Goal: Task Accomplishment & Management: Use online tool/utility

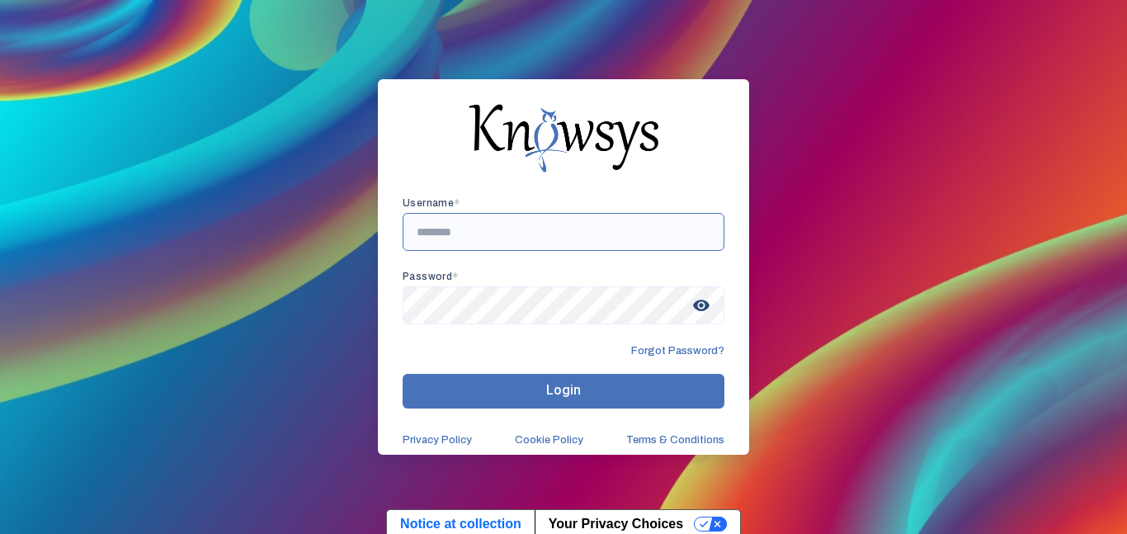
click at [456, 241] on input "text" at bounding box center [564, 232] width 322 height 38
type input "**********"
click at [403, 374] on button "Login" at bounding box center [564, 391] width 322 height 35
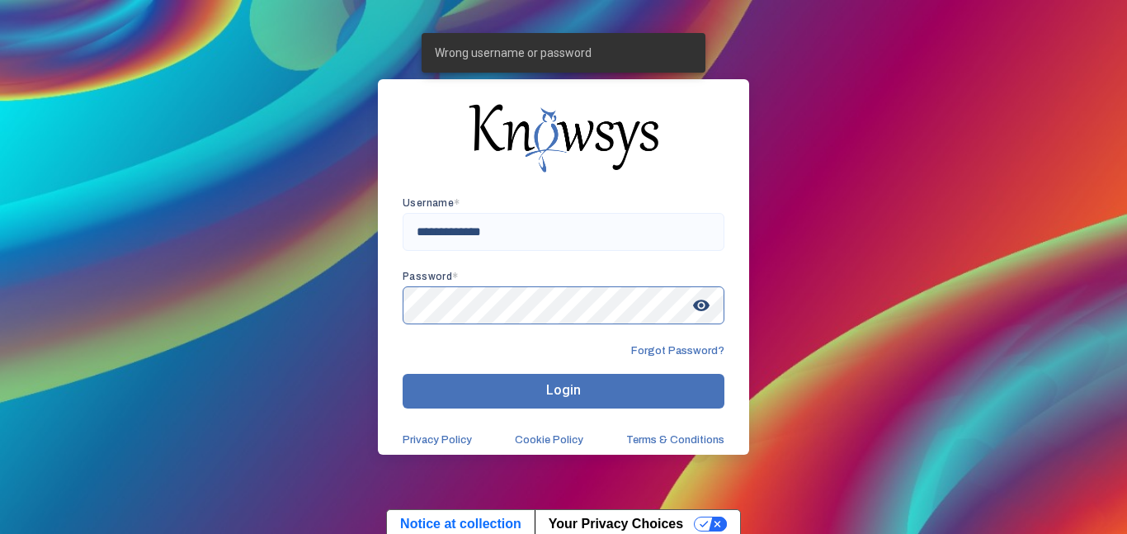
click at [403, 374] on button "Login" at bounding box center [564, 391] width 322 height 35
click at [673, 346] on span "Forgot Password?" at bounding box center [677, 350] width 93 height 13
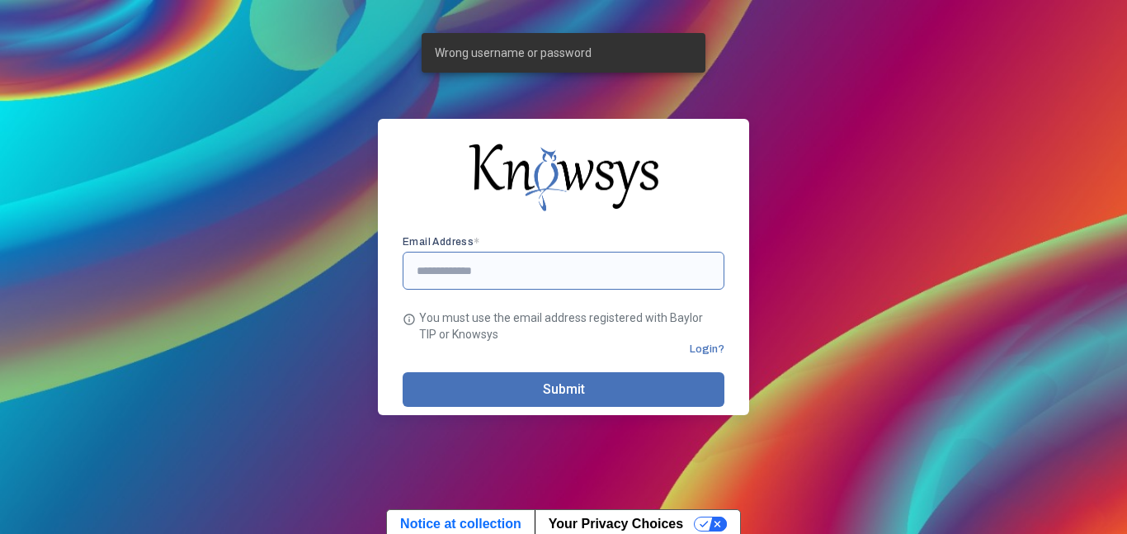
click at [463, 286] on input "text" at bounding box center [564, 271] width 322 height 38
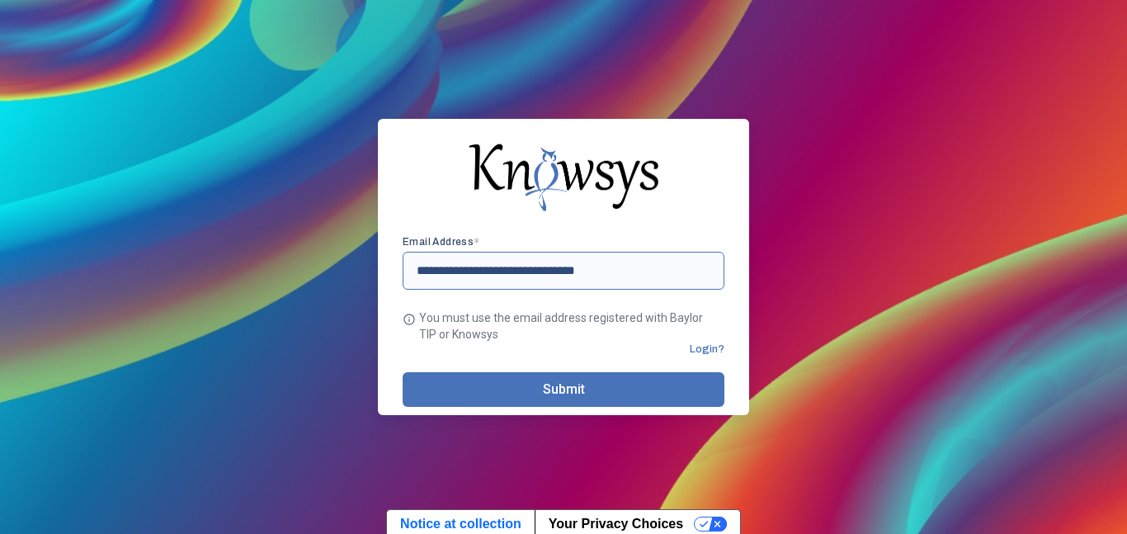
type input "**********"
click at [550, 391] on span "Submit" at bounding box center [564, 389] width 42 height 16
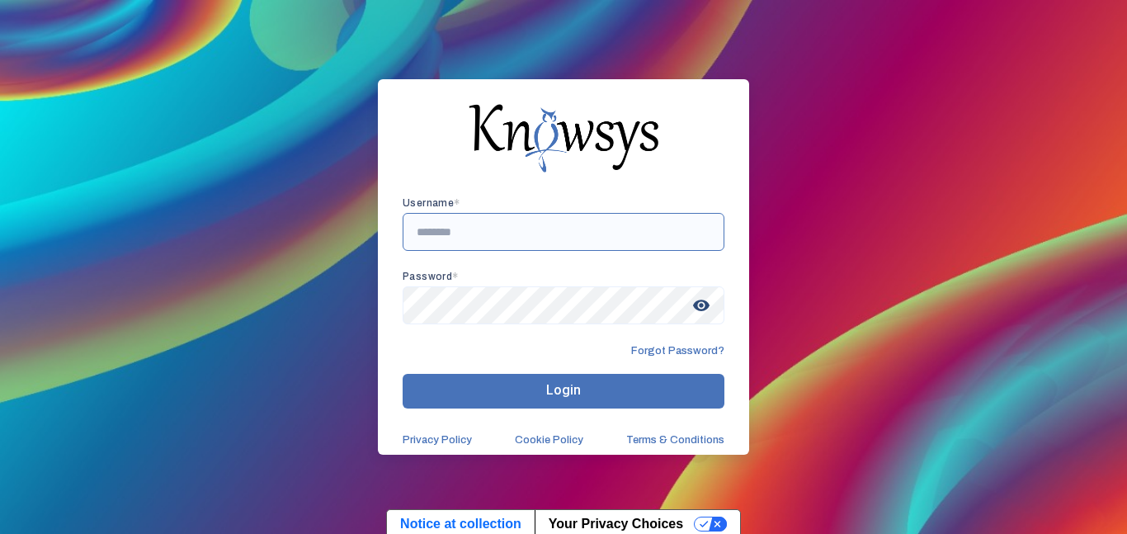
click at [614, 232] on input "text" at bounding box center [564, 232] width 322 height 38
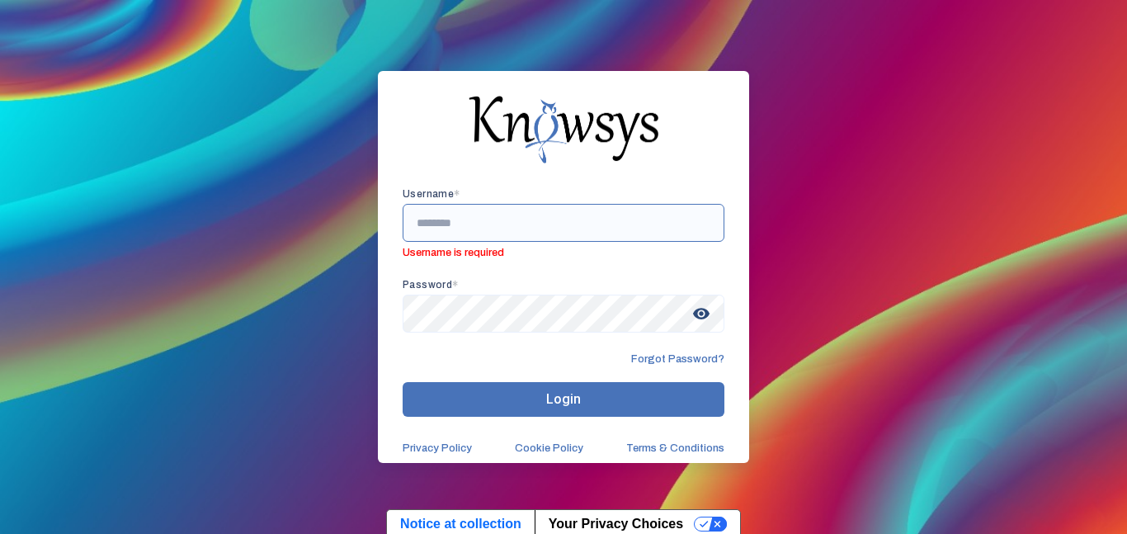
click at [442, 235] on input "text" at bounding box center [564, 223] width 322 height 38
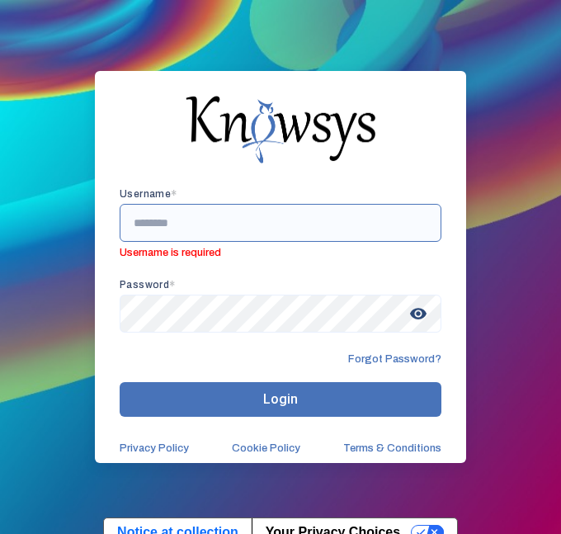
click at [201, 227] on input "text" at bounding box center [281, 223] width 322 height 38
click at [205, 229] on input "text" at bounding box center [281, 223] width 322 height 38
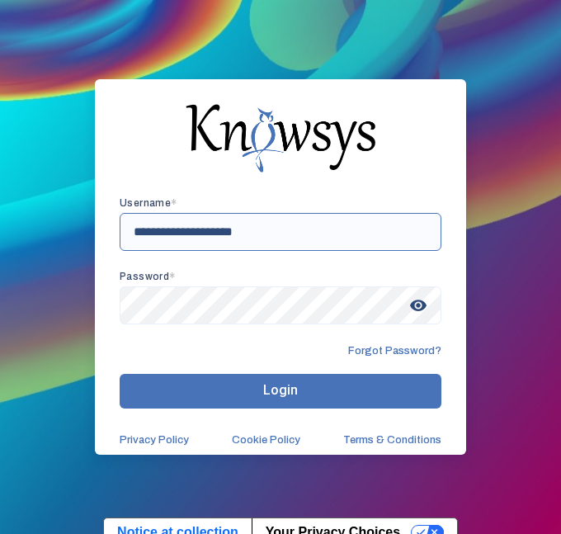
type input "**********"
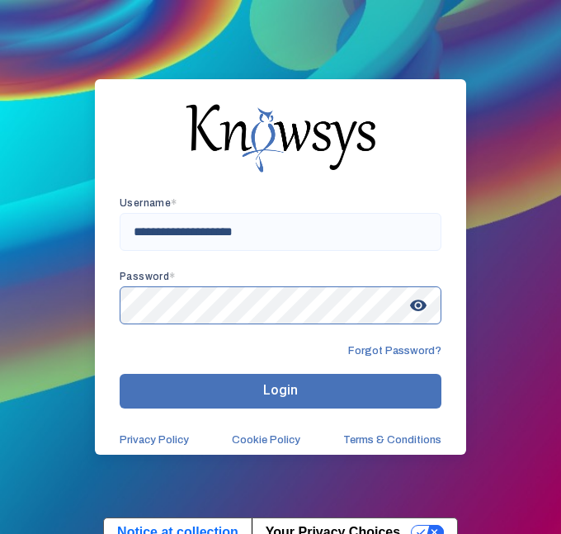
click at [120, 374] on button "Login" at bounding box center [281, 391] width 322 height 35
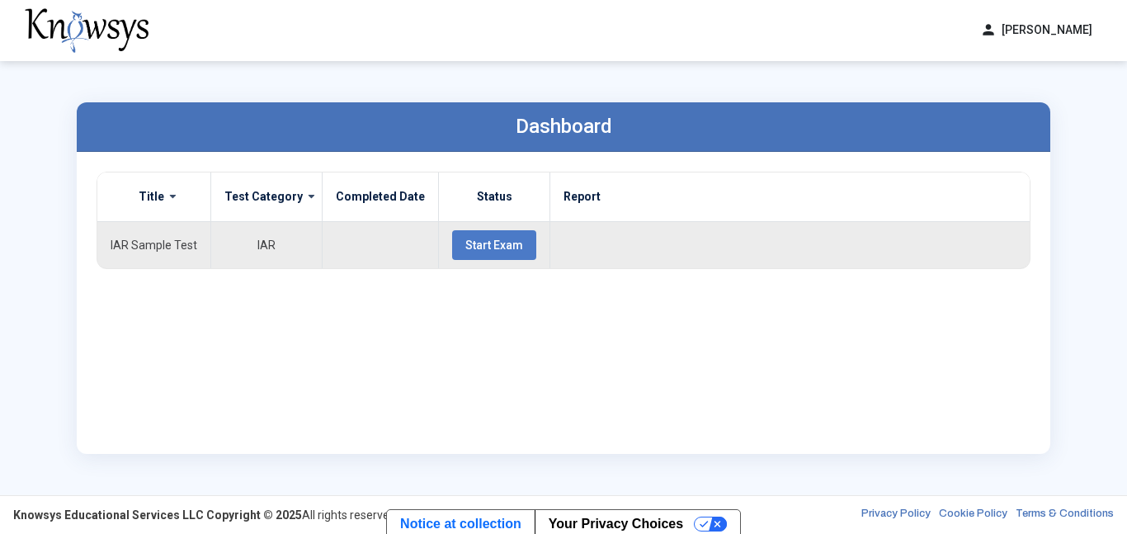
click at [168, 248] on td "IAR Sample Test" at bounding box center [154, 244] width 114 height 47
click at [323, 245] on td at bounding box center [381, 244] width 116 height 47
drag, startPoint x: 477, startPoint y: 236, endPoint x: 698, endPoint y: 204, distance: 223.5
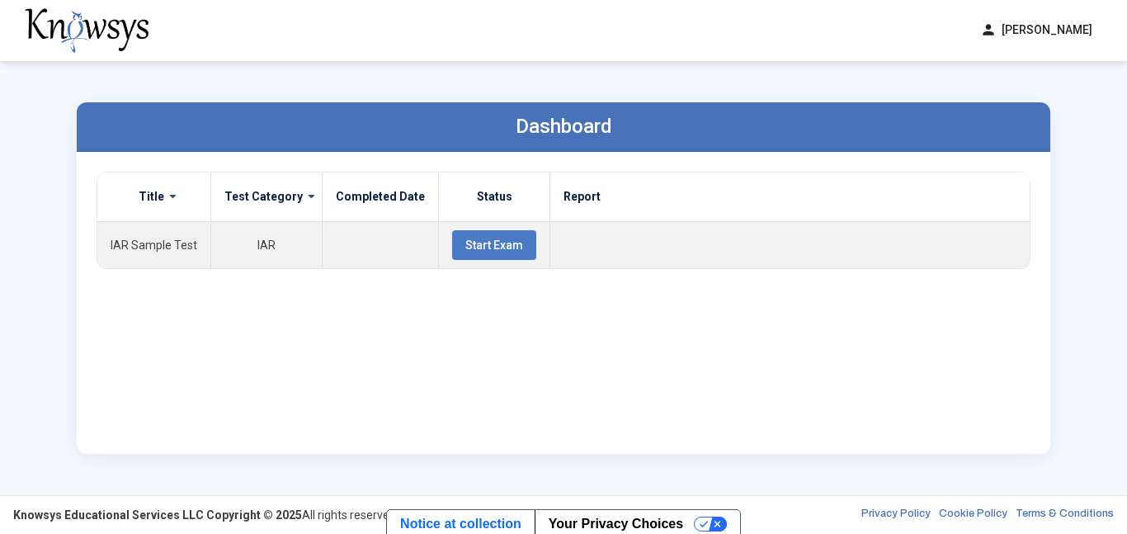
click at [698, 204] on table "Title Test Category Completed Date Status Report IAR Sample Test IAR Start Exam" at bounding box center [563, 221] width 933 height 96
click at [466, 243] on span "Start Exam" at bounding box center [495, 245] width 58 height 13
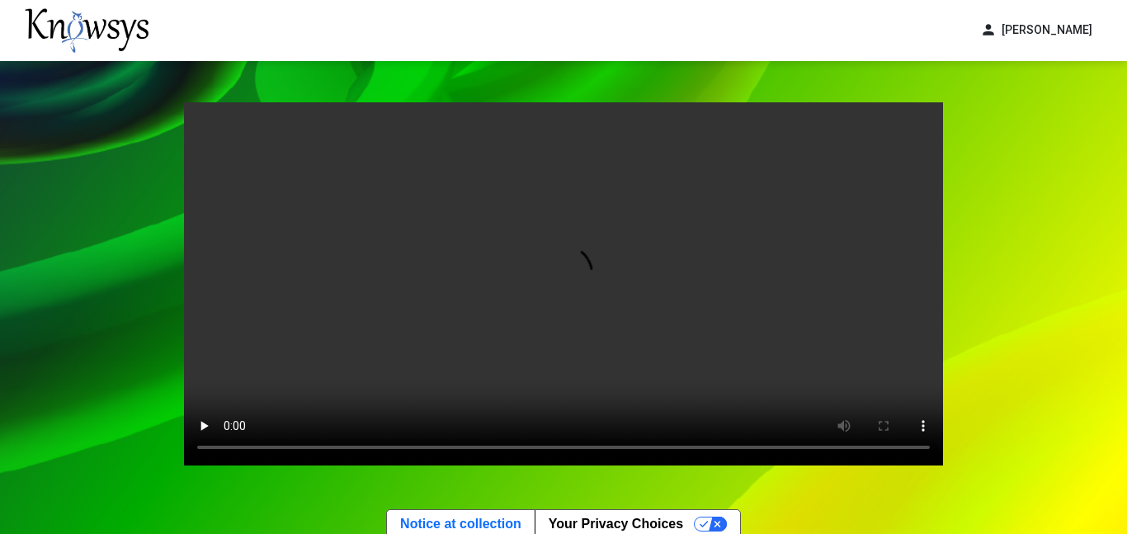
scroll to position [113, 0]
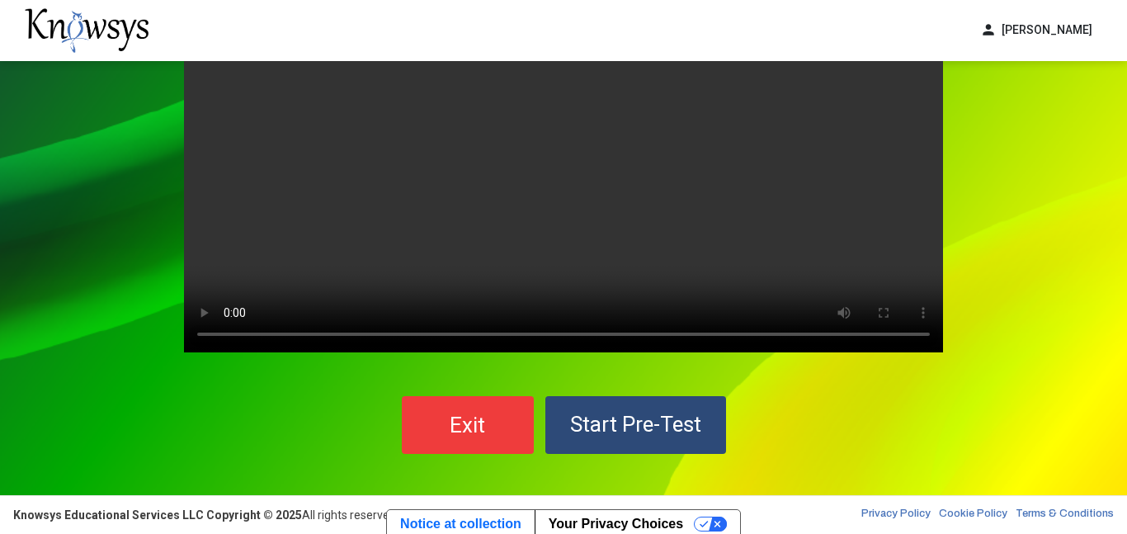
click at [607, 427] on span "Start Pre-Test" at bounding box center [635, 424] width 131 height 25
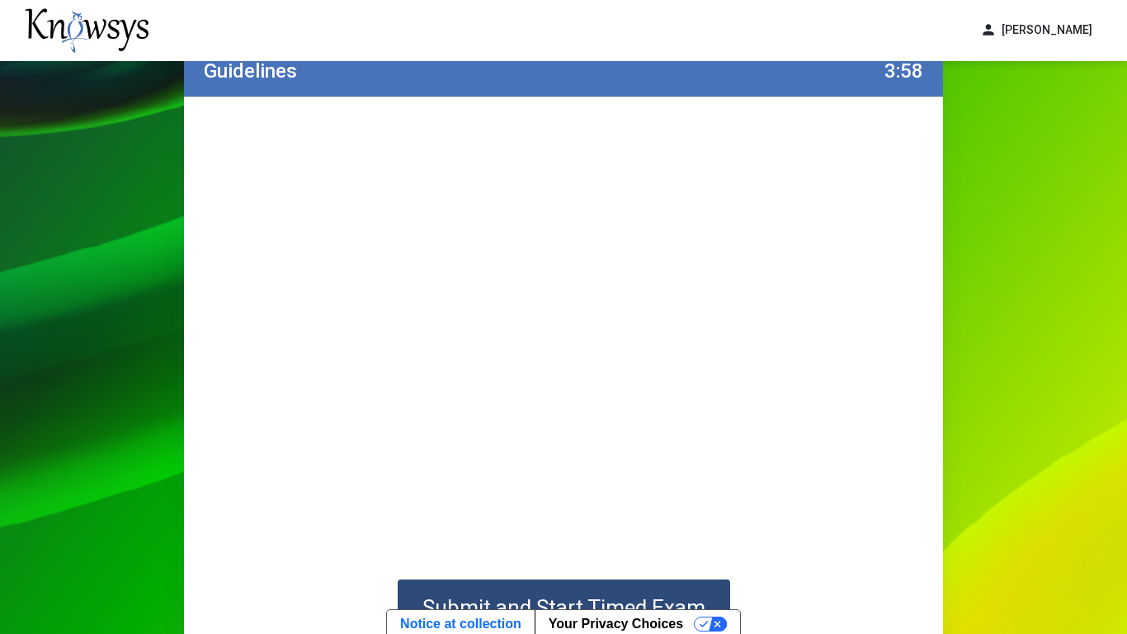
scroll to position [92, 0]
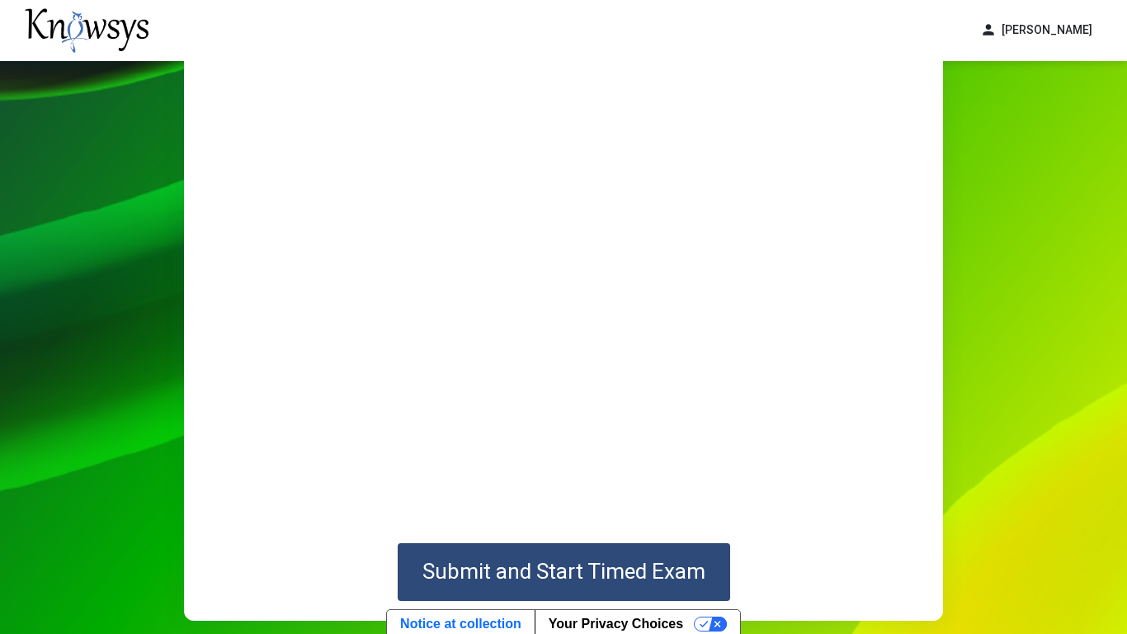
click at [658, 533] on span "Submit and Start Timed Exam" at bounding box center [564, 571] width 283 height 25
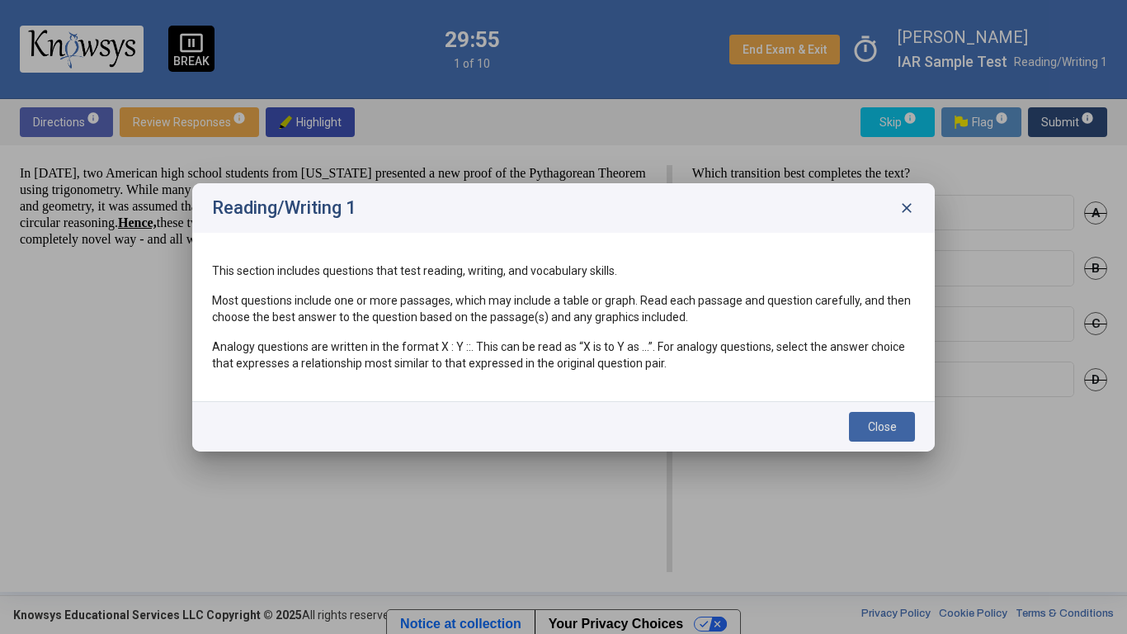
click at [908, 220] on div "Reading/Writing 1 close" at bounding box center [563, 208] width 743 height 50
click at [912, 205] on span "close" at bounding box center [907, 208] width 17 height 17
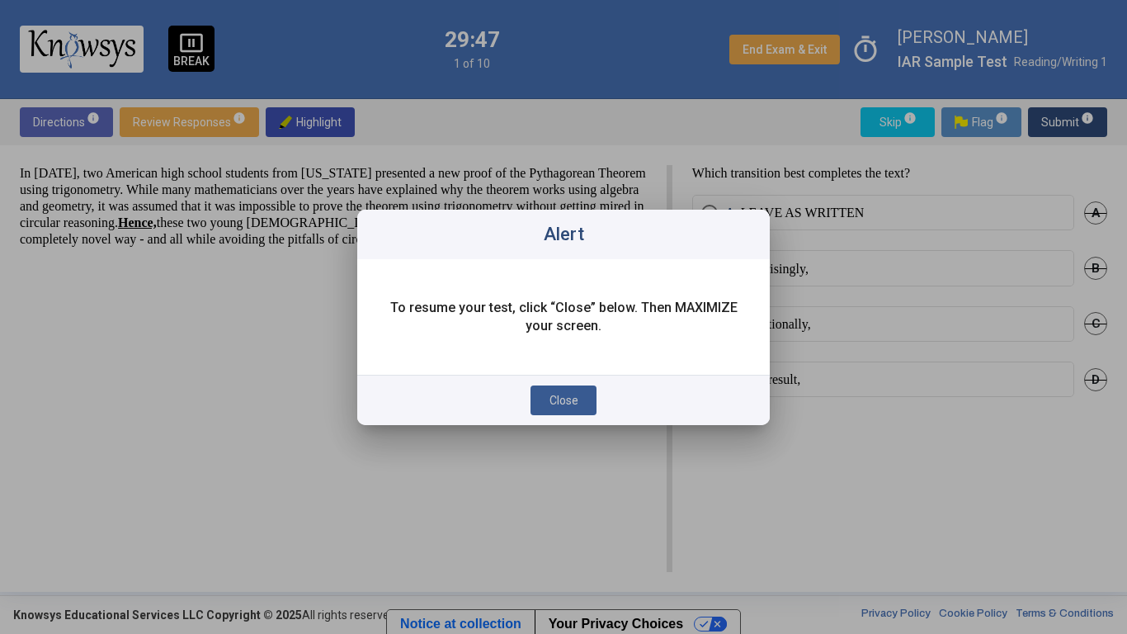
click at [563, 398] on span "Close" at bounding box center [564, 400] width 29 height 13
click at [579, 397] on button "Close" at bounding box center [564, 400] width 66 height 30
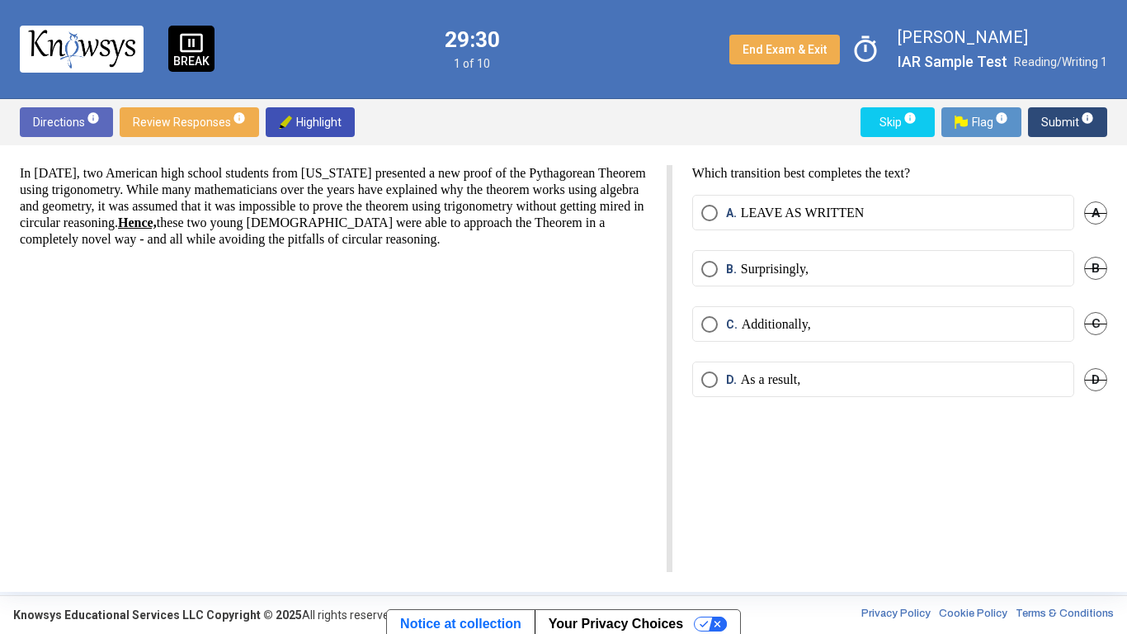
click at [789, 376] on p "As a result," at bounding box center [770, 379] width 59 height 17
click at [1066, 125] on span "Submit info" at bounding box center [1068, 122] width 53 height 30
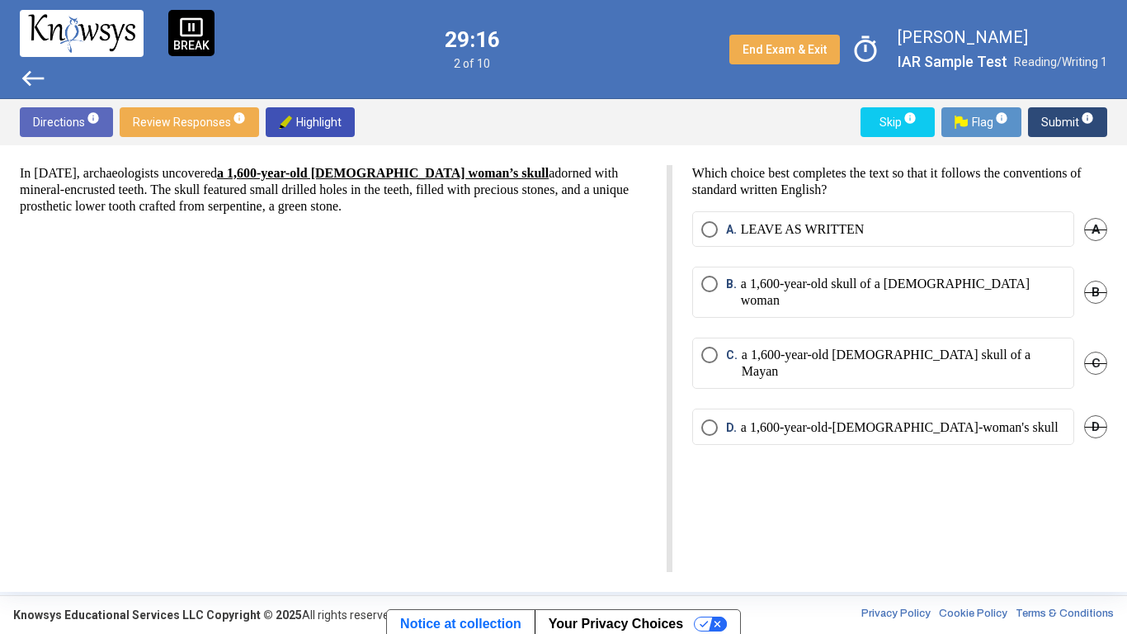
drag, startPoint x: 215, startPoint y: 166, endPoint x: 475, endPoint y: 173, distance: 260.9
click at [475, 173] on p "In [DATE], archaeologists uncovered a 1,600-year-old [DEMOGRAPHIC_DATA] woman’s…" at bounding box center [333, 190] width 627 height 50
click at [879, 272] on mat-radio-button "B. a 1,600-year-old skull of a [DEMOGRAPHIC_DATA] woman" at bounding box center [883, 292] width 382 height 51
click at [708, 283] on span "Select an option" at bounding box center [710, 284] width 17 height 17
click at [1033, 128] on button "Submit info" at bounding box center [1067, 122] width 79 height 30
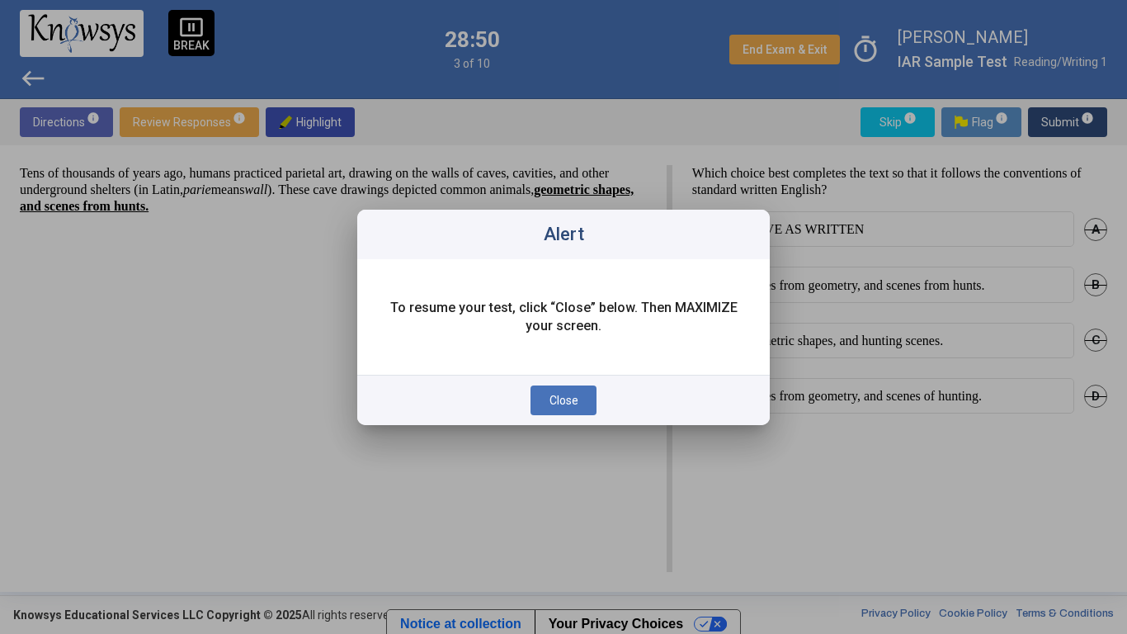
click at [550, 395] on span "Close" at bounding box center [564, 400] width 29 height 13
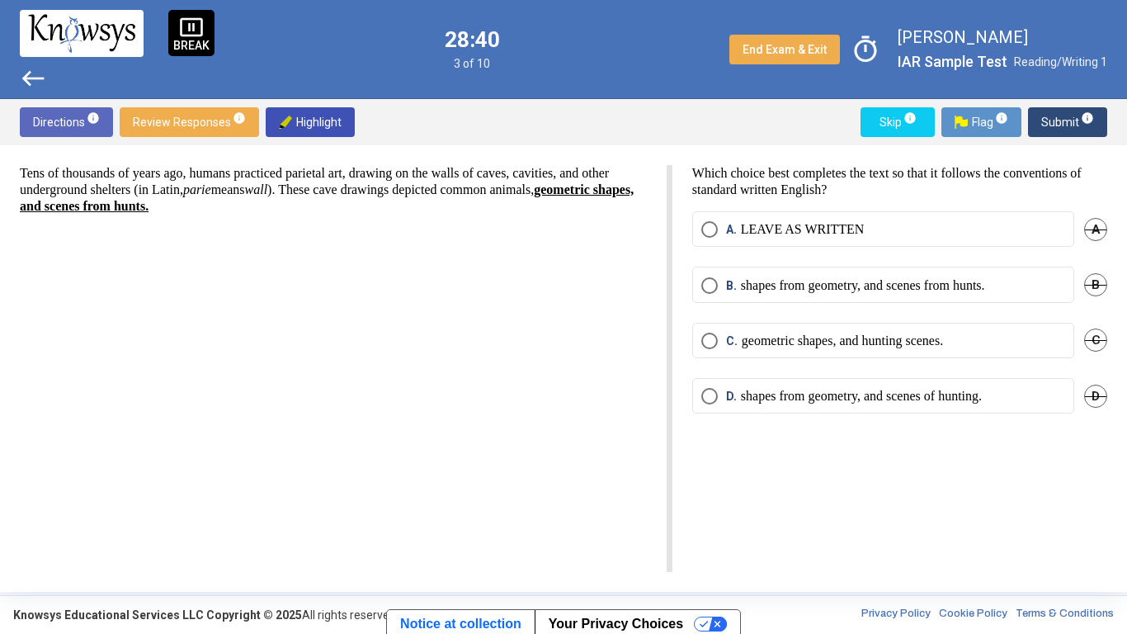
click at [924, 346] on p "geometric shapes, and hunting scenes." at bounding box center [842, 341] width 201 height 17
click at [1087, 105] on div "Directions info Review Responses info Highlight Skip info Flag info Submit info" at bounding box center [563, 122] width 1127 height 46
click at [920, 287] on p "shapes from geometry, and scenes from hunts." at bounding box center [863, 285] width 244 height 17
click at [919, 325] on mat-radio-button "C. geometric shapes, and hunting scenes." at bounding box center [883, 340] width 382 height 35
click at [928, 345] on p "geometric shapes, and hunting scenes." at bounding box center [842, 341] width 201 height 17
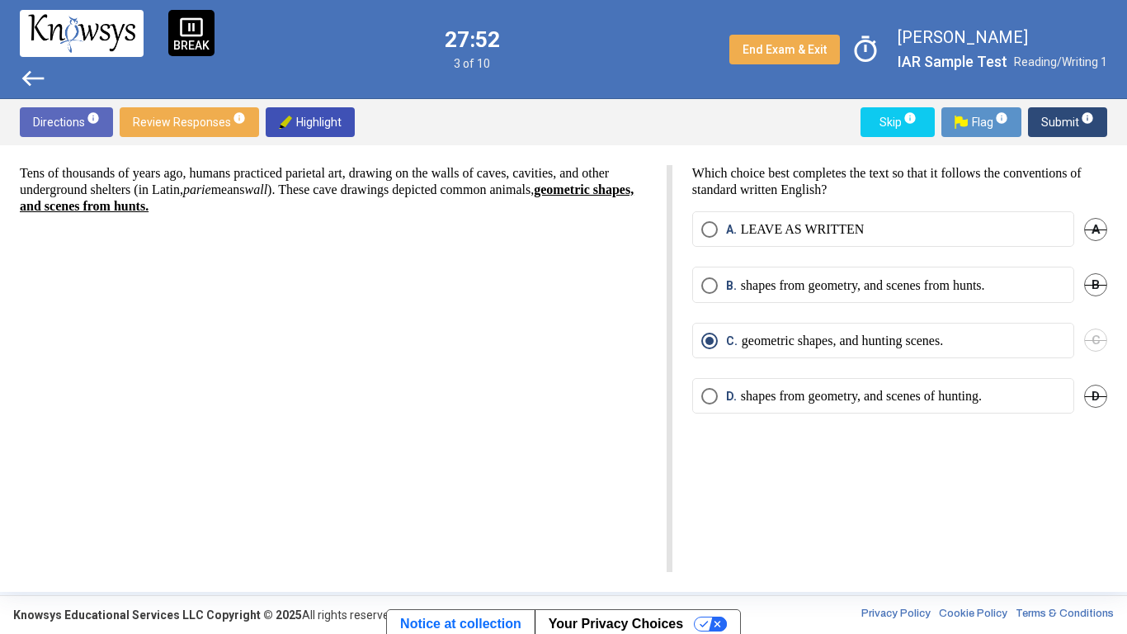
click at [399, 185] on span "means wall ). These cave drawings depicted common animals, geometric shapes, an…" at bounding box center [327, 197] width 614 height 31
click at [855, 412] on mat-radio-button "D. shapes from geometry, and scenes of hunting." at bounding box center [883, 395] width 382 height 35
click at [1080, 119] on sup "info" at bounding box center [1087, 117] width 15 height 13
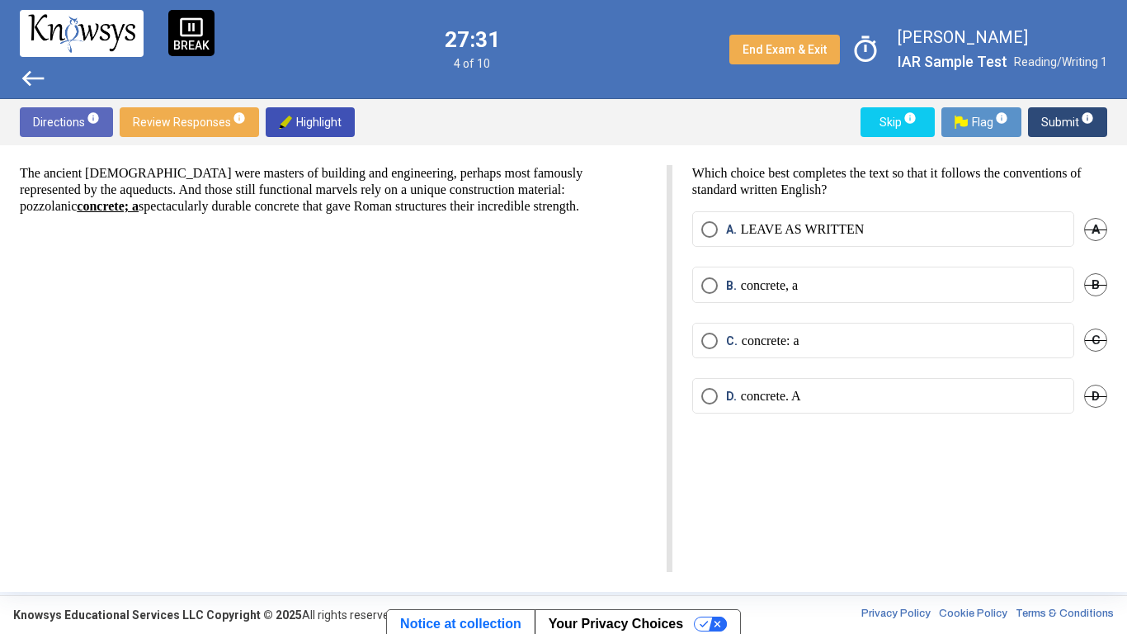
click at [874, 344] on label "C. concrete: a" at bounding box center [884, 341] width 364 height 17
click at [867, 287] on label "B. concrete, a" at bounding box center [884, 285] width 364 height 17
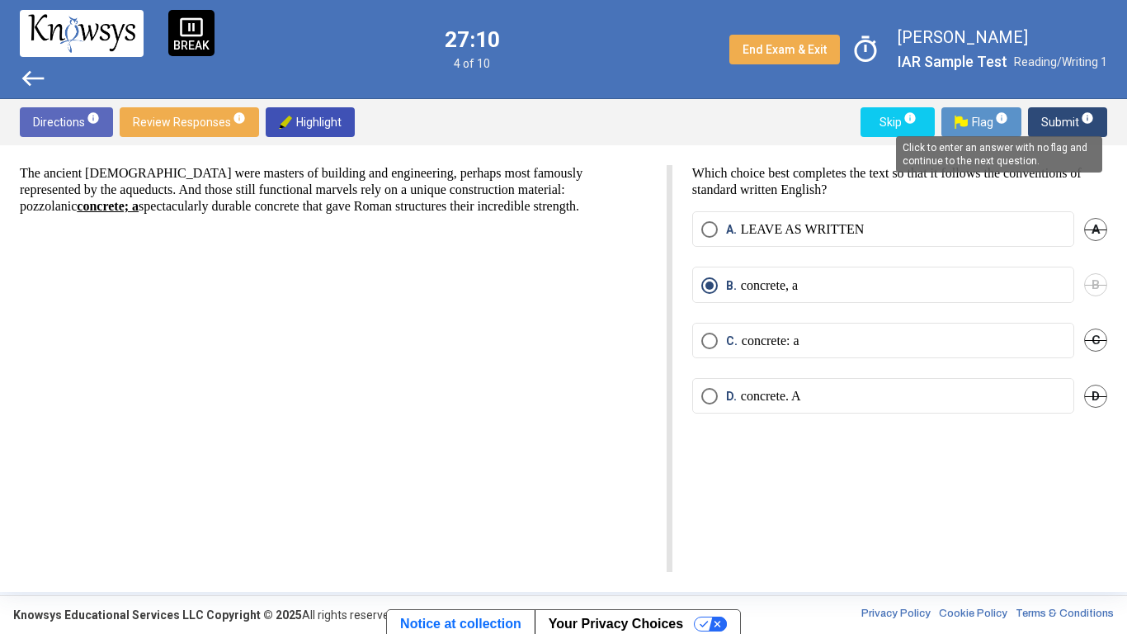
click at [1089, 123] on span "info" at bounding box center [1087, 117] width 13 height 13
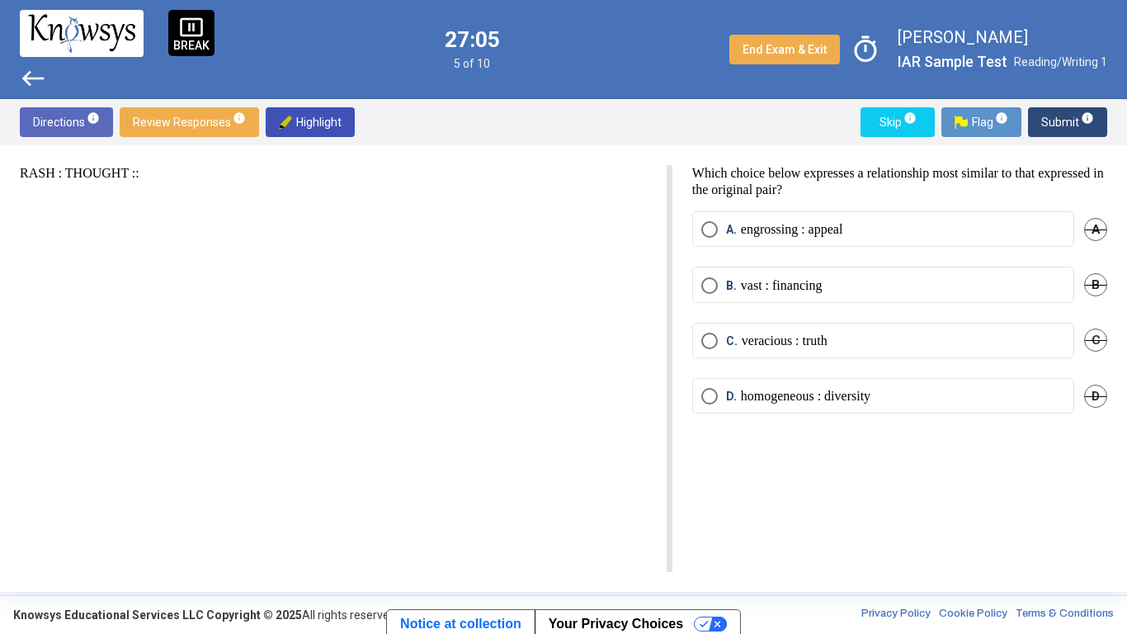
click at [71, 174] on p "RASH : THOUGHT ::" at bounding box center [333, 173] width 627 height 17
click at [817, 357] on mat-radio-button "C. veracious : truth" at bounding box center [883, 340] width 382 height 35
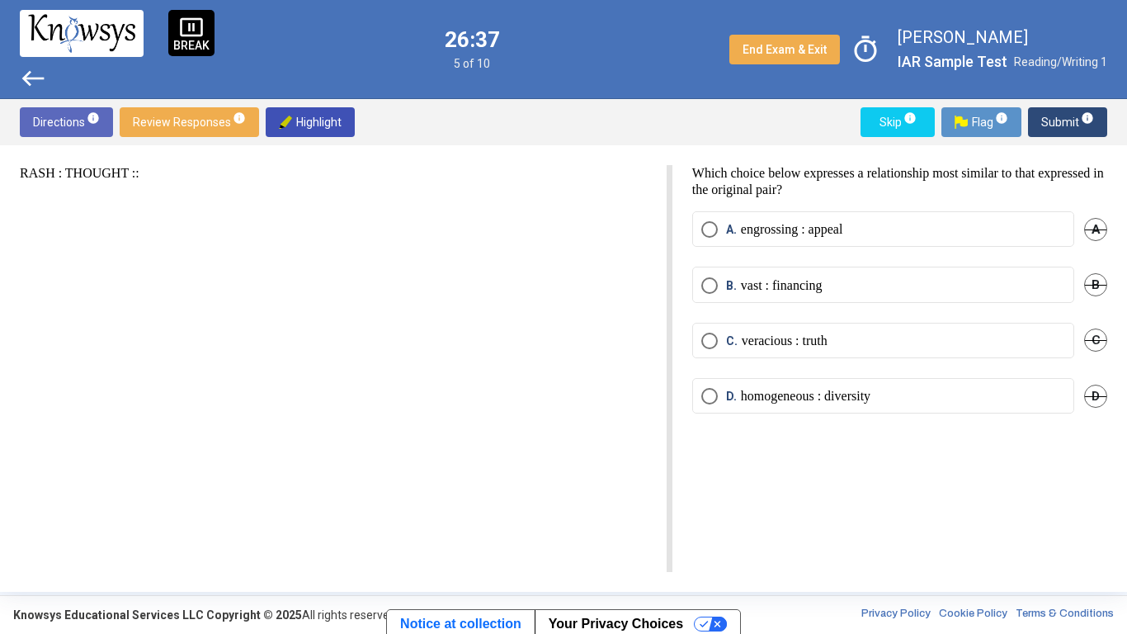
click at [799, 333] on p "veracious : truth" at bounding box center [785, 341] width 86 height 17
click at [801, 356] on mat-radio-button "C. veracious : truth" at bounding box center [883, 340] width 382 height 35
click at [1097, 283] on span "B" at bounding box center [1096, 284] width 23 height 23
click at [1049, 116] on span "Submit info" at bounding box center [1068, 122] width 53 height 30
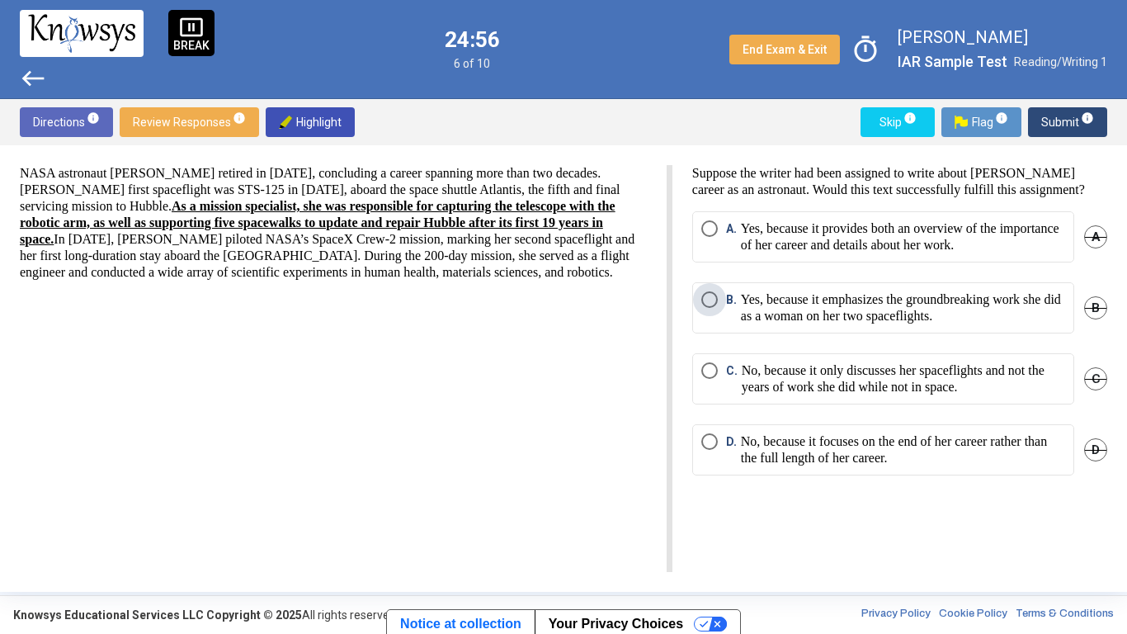
click at [799, 314] on p "Yes, because it emphasizes the groundbreaking work she did as a woman on her tw…" at bounding box center [903, 307] width 324 height 33
click at [790, 253] on p "Yes, because it provides both an overview of the importance of her career and d…" at bounding box center [903, 236] width 324 height 33
click at [791, 324] on p "Yes, because it emphasizes the groundbreaking work she did as a woman on her tw…" at bounding box center [903, 307] width 324 height 33
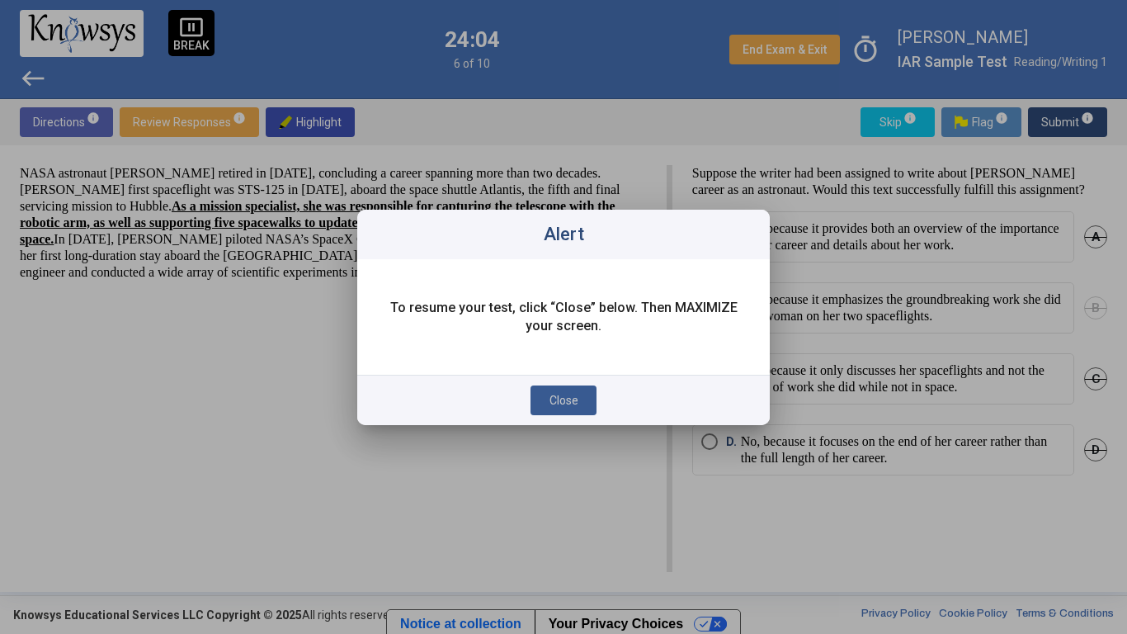
click at [583, 399] on button "Close" at bounding box center [564, 400] width 66 height 30
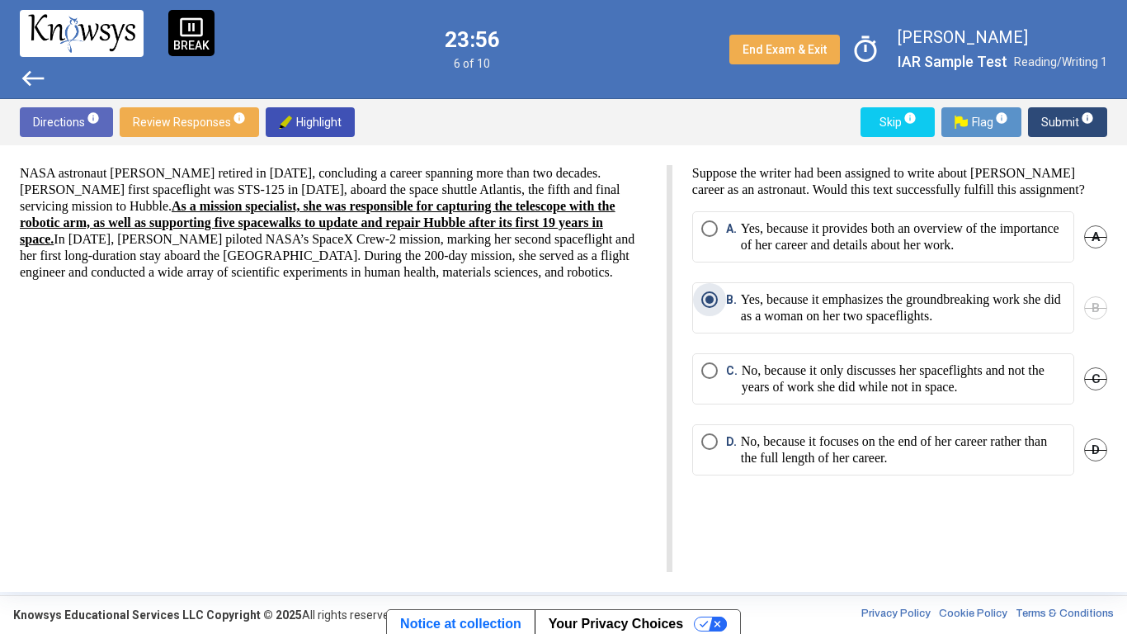
click at [826, 253] on p "Yes, because it provides both an overview of the importance of her career and d…" at bounding box center [903, 236] width 324 height 33
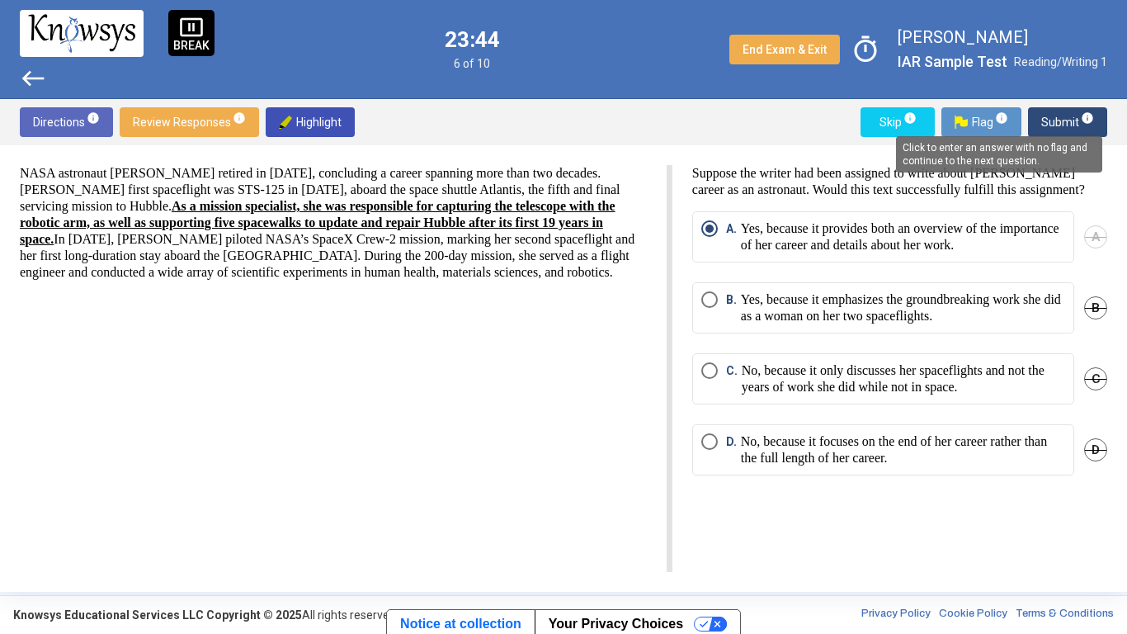
click at [1093, 116] on span "info" at bounding box center [1087, 117] width 13 height 13
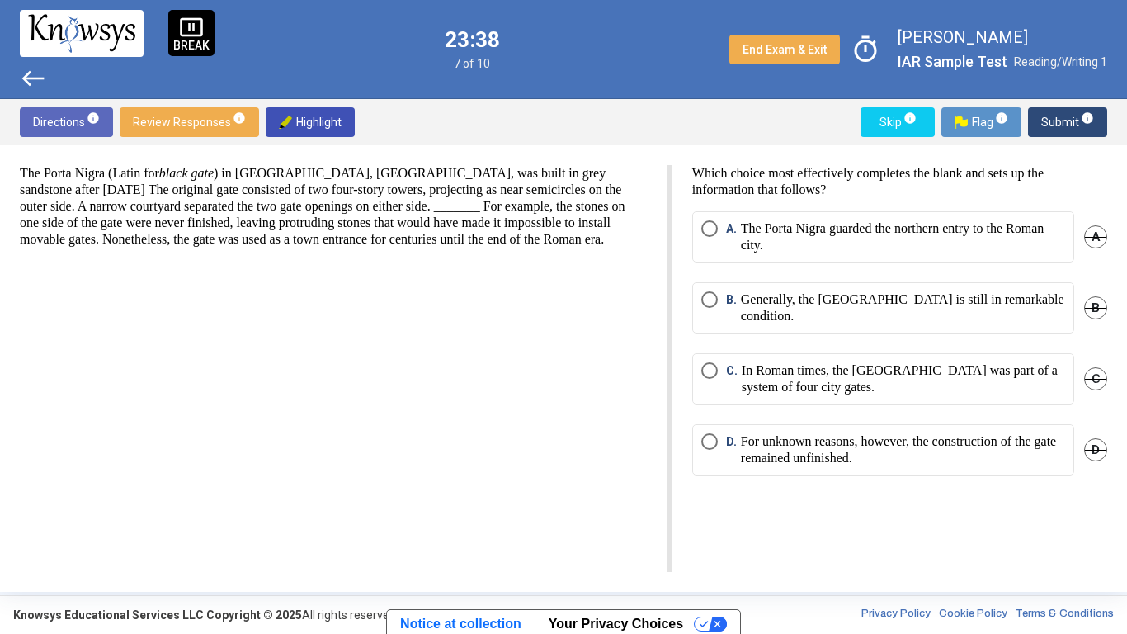
drag, startPoint x: 49, startPoint y: 168, endPoint x: 104, endPoint y: 165, distance: 55.4
click at [104, 165] on p "The Porta Nigra (Latin for black gate ) in [GEOGRAPHIC_DATA], [GEOGRAPHIC_DATA]…" at bounding box center [333, 206] width 627 height 83
click at [831, 459] on p "For unknown reasons, however, the construction of the gate remained unfinished." at bounding box center [903, 449] width 324 height 33
click at [1061, 120] on span "Submit info" at bounding box center [1068, 122] width 53 height 30
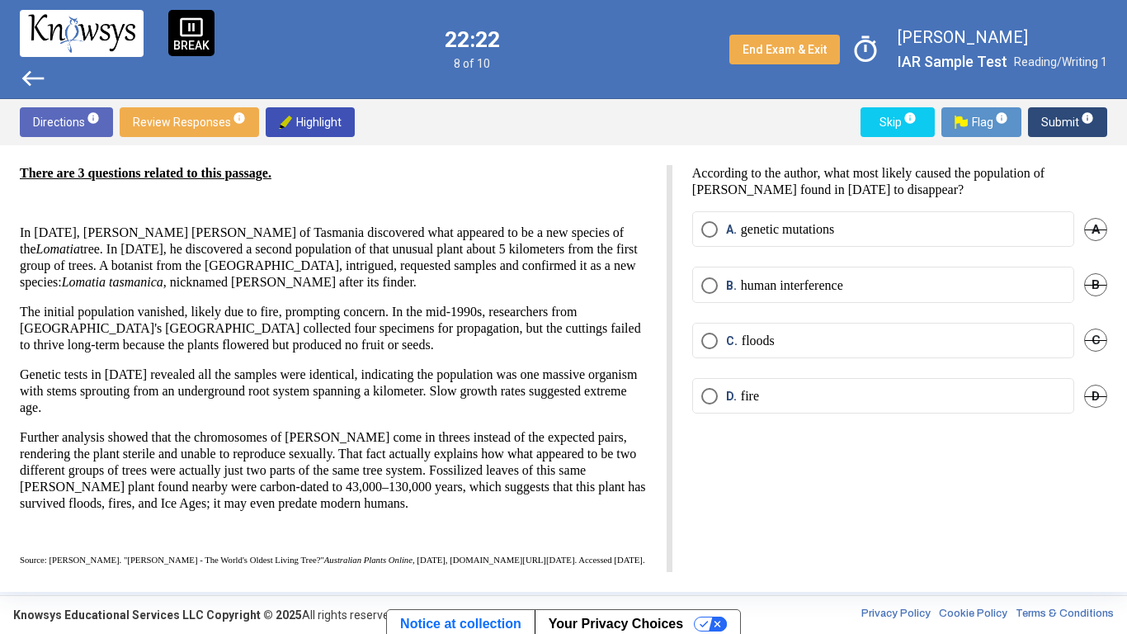
click at [855, 406] on mat-radio-button "D. fire" at bounding box center [883, 395] width 382 height 35
click at [844, 411] on mat-radio-button "D. fire" at bounding box center [883, 395] width 382 height 35
click at [833, 399] on label "D. fire" at bounding box center [884, 396] width 364 height 17
click at [1059, 118] on span "Submit info" at bounding box center [1068, 122] width 53 height 30
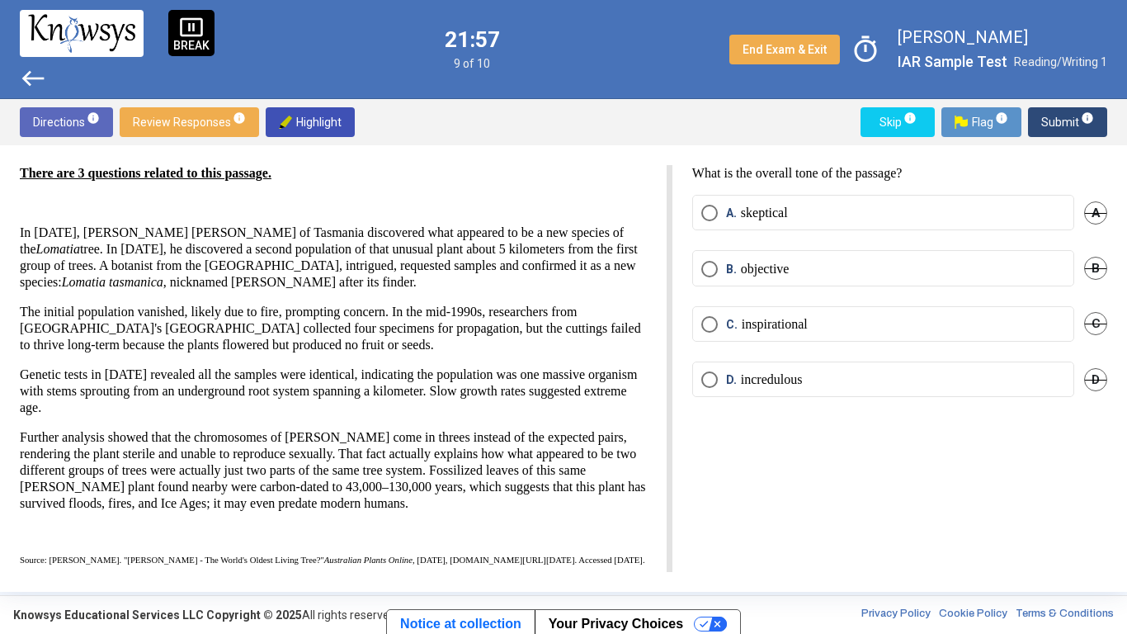
click at [834, 206] on label "A. skeptical" at bounding box center [884, 213] width 364 height 17
click at [1042, 130] on span "Submit info" at bounding box center [1068, 122] width 53 height 30
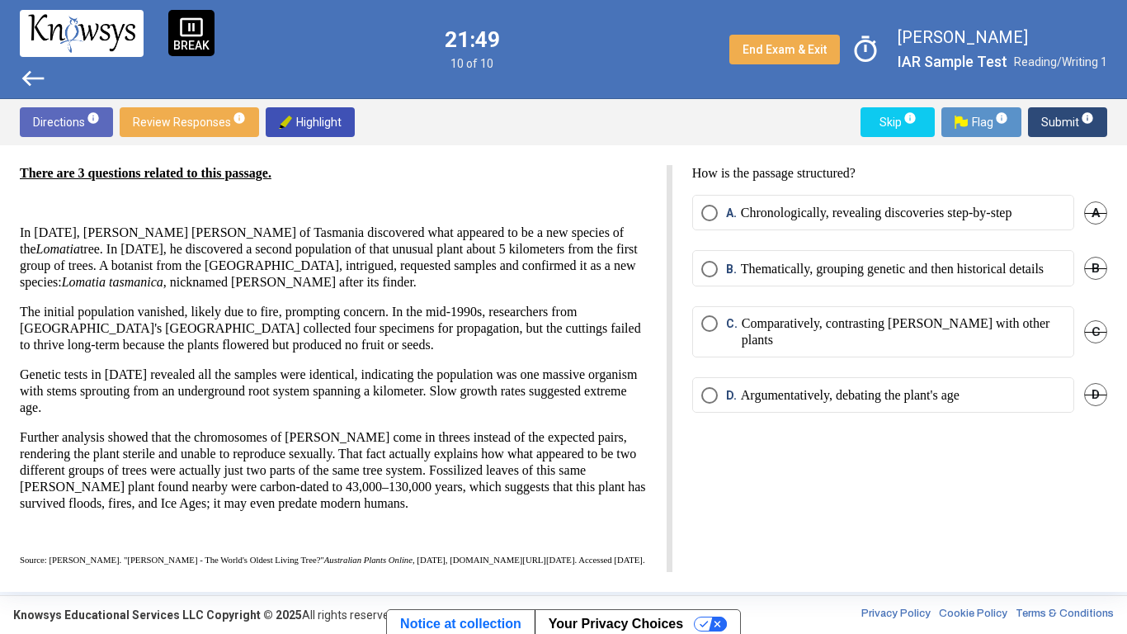
click at [827, 234] on div "A. Chronologically, revealing discoveries step-by-step A" at bounding box center [899, 222] width 415 height 55
click at [828, 229] on mat-radio-button "A. Chronologically, revealing discoveries step-by-step" at bounding box center [883, 212] width 382 height 35
click at [820, 223] on mat-radio-button "A. Chronologically, revealing discoveries step-by-step" at bounding box center [883, 212] width 382 height 35
click at [773, 219] on p "Chronologically, revealing discoveries step-by-step" at bounding box center [877, 213] width 272 height 17
click at [1042, 124] on button "Submit info" at bounding box center [1067, 122] width 79 height 30
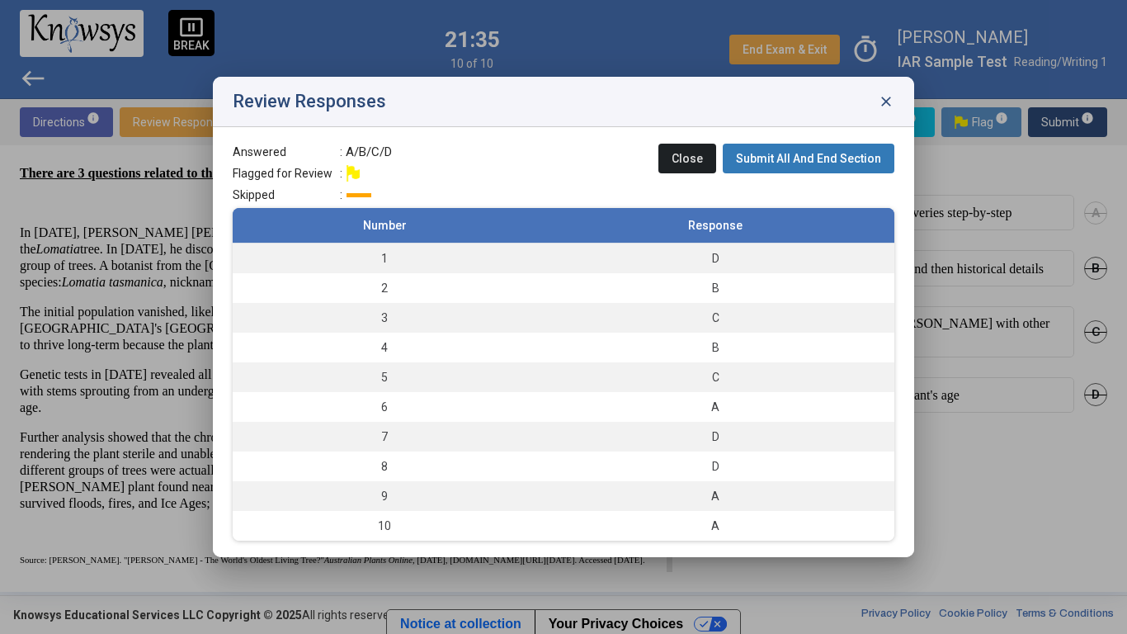
click at [813, 156] on span "Submit All And End Section" at bounding box center [808, 158] width 145 height 13
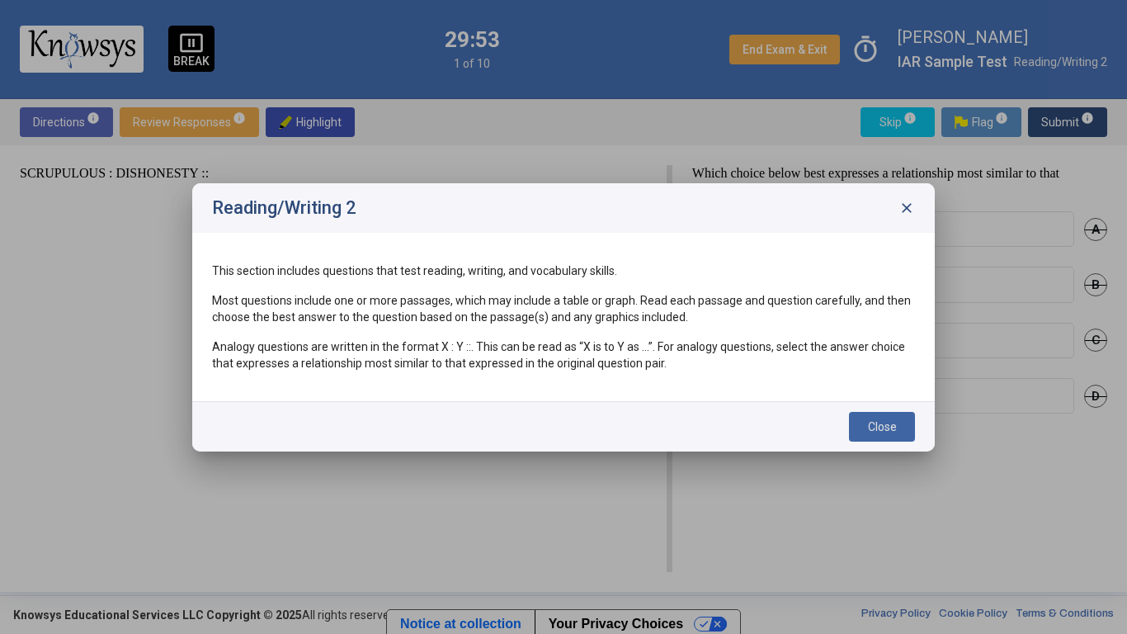
drag, startPoint x: 896, startPoint y: 422, endPoint x: 887, endPoint y: 415, distance: 11.2
click at [887, 415] on button "Close" at bounding box center [882, 427] width 66 height 30
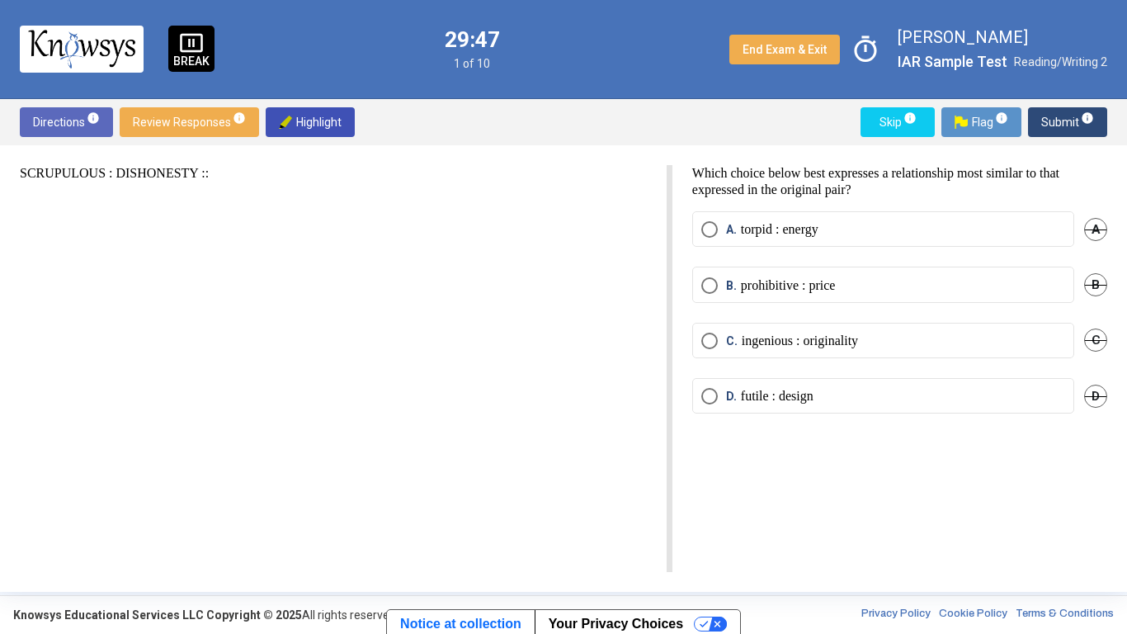
click at [85, 203] on div "SCRUPULOUS : DISHONESTY ::" at bounding box center [346, 368] width 653 height 407
click at [888, 414] on div "D. futile : design D" at bounding box center [899, 405] width 415 height 55
click at [823, 365] on div "C. ingenious : originality C" at bounding box center [899, 350] width 415 height 55
click at [831, 380] on mat-radio-button "D. futile : design" at bounding box center [883, 395] width 382 height 35
drag, startPoint x: 917, startPoint y: 197, endPoint x: 892, endPoint y: 173, distance: 34.4
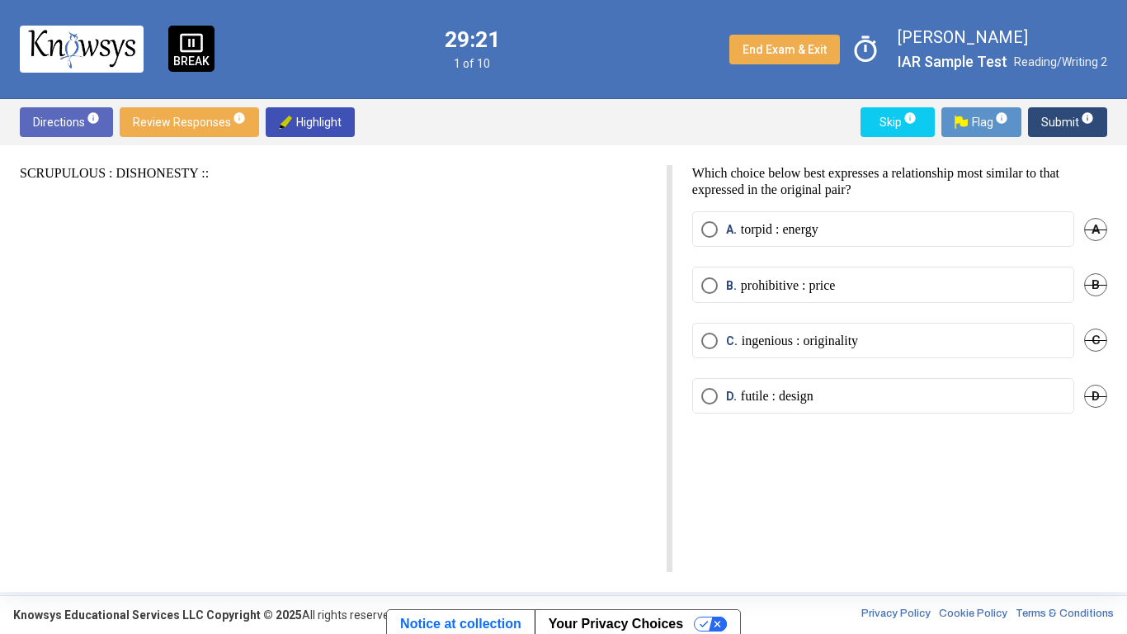
click at [892, 173] on p "Which choice below best expresses a relationship most similar to that expressed…" at bounding box center [899, 181] width 415 height 33
drag, startPoint x: 12, startPoint y: 163, endPoint x: 130, endPoint y: 188, distance: 120.6
click at [130, 188] on div "SCRUPULOUS : DISHONESTY :: Which choice below best expresses a relationship mos…" at bounding box center [563, 368] width 1127 height 447
click at [139, 183] on div "SCRUPULOUS : DISHONESTY ::" at bounding box center [346, 368] width 653 height 407
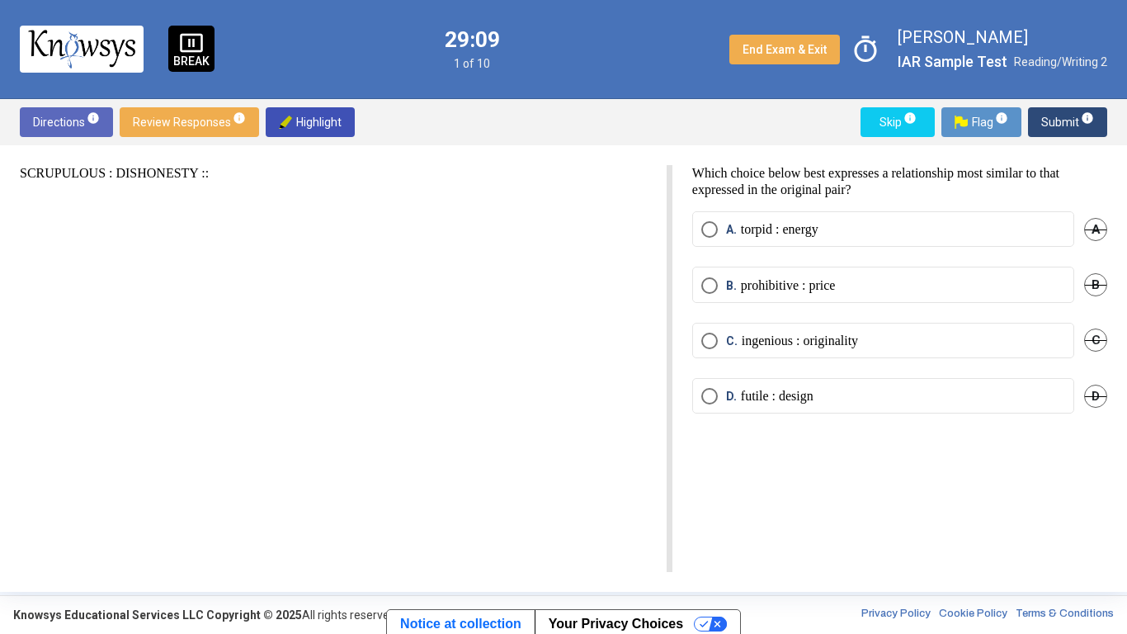
drag, startPoint x: 109, startPoint y: 171, endPoint x: 293, endPoint y: 208, distance: 187.8
click at [293, 208] on div "SCRUPULOUS : DISHONESTY ::" at bounding box center [346, 368] width 653 height 407
click at [288, 210] on div "SCRUPULOUS : DISHONESTY ::" at bounding box center [346, 368] width 653 height 407
drag, startPoint x: 913, startPoint y: 169, endPoint x: 983, endPoint y: 187, distance: 72.3
click at [983, 187] on p "Which choice below best expresses a relationship most similar to that expressed…" at bounding box center [899, 181] width 415 height 33
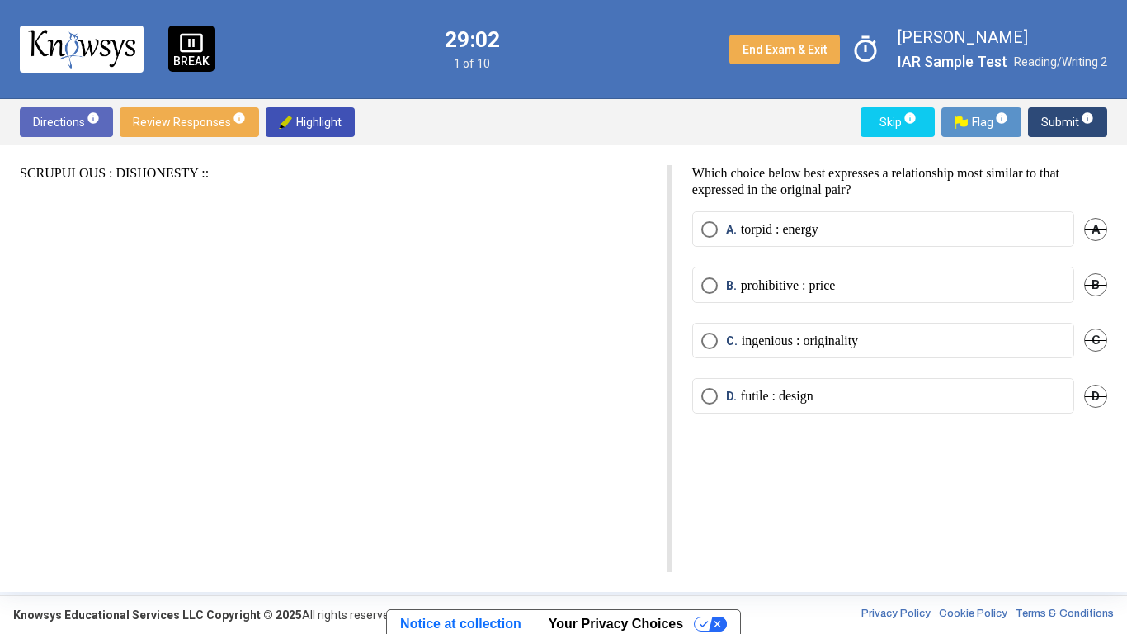
click at [983, 187] on p "Which choice below best expresses a relationship most similar to that expressed…" at bounding box center [899, 181] width 415 height 33
drag, startPoint x: 911, startPoint y: 171, endPoint x: 1022, endPoint y: 179, distance: 110.9
click at [1022, 179] on p "Which choice below best expresses a relationship most similar to that expressed…" at bounding box center [899, 181] width 415 height 33
click at [871, 333] on label "C. ingenious : originality" at bounding box center [884, 341] width 364 height 17
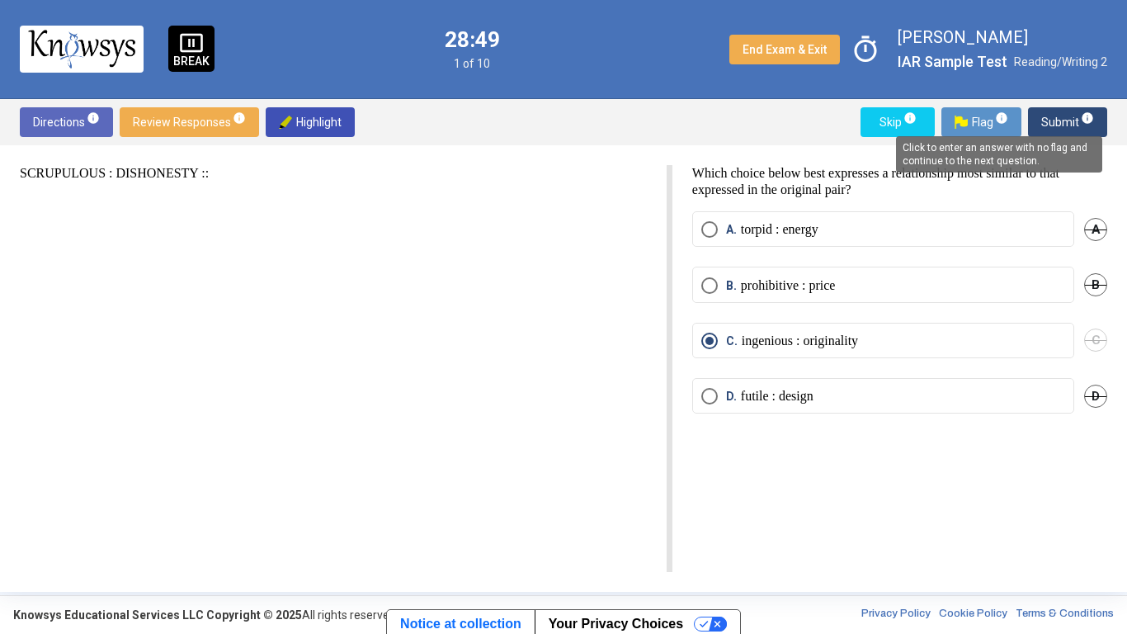
click at [1081, 125] on mat-tooltip-component "Click to enter an answer with no flag and continue to the next question." at bounding box center [999, 154] width 229 height 59
click at [1056, 130] on span "Submit info" at bounding box center [1068, 122] width 53 height 30
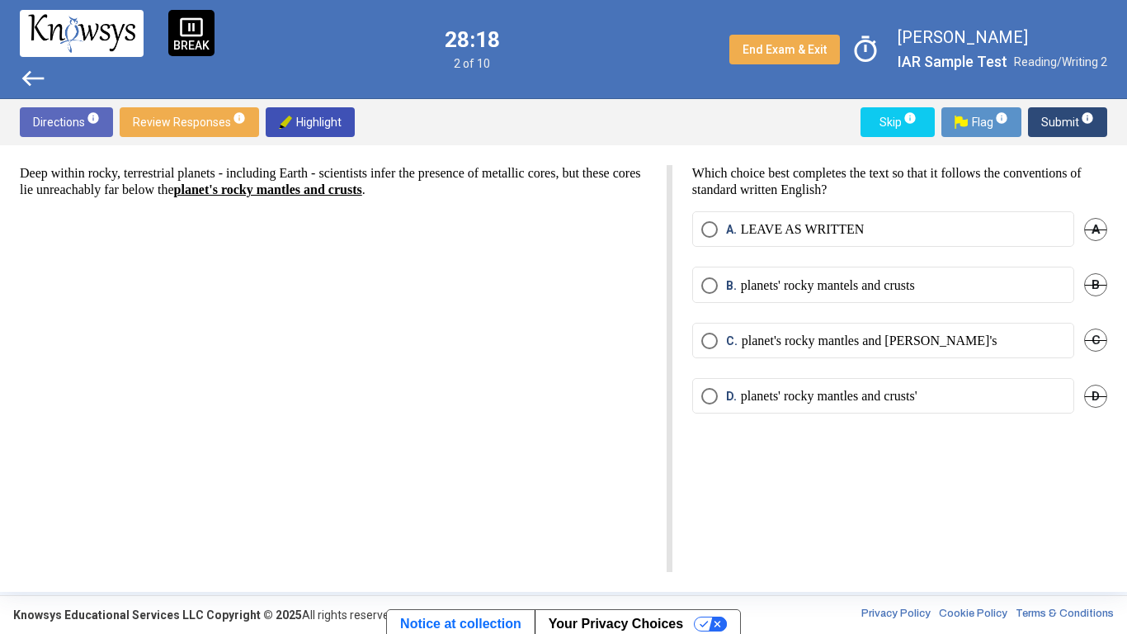
drag, startPoint x: 314, startPoint y: 191, endPoint x: 302, endPoint y: 191, distance: 11.6
click at [302, 191] on strong "planet's rocky mantles and crusts" at bounding box center [268, 189] width 188 height 14
drag, startPoint x: 313, startPoint y: 189, endPoint x: 241, endPoint y: 182, distance: 72.1
click at [241, 182] on p "Deep within rocky, terrestrial planets - including Earth - scientists infer the…" at bounding box center [333, 181] width 627 height 33
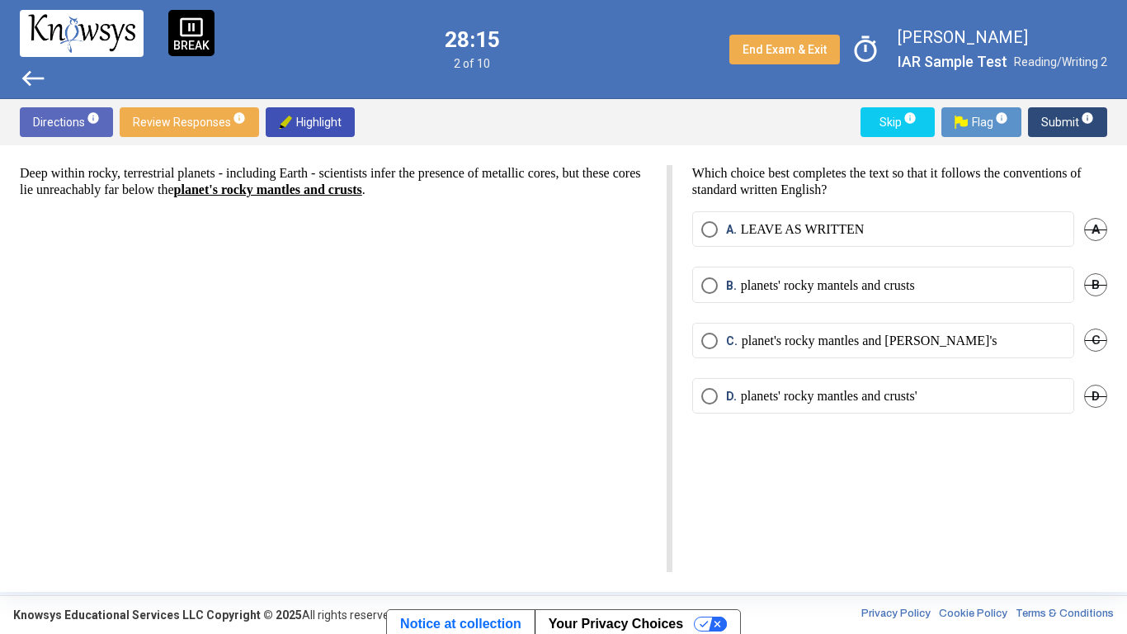
click at [266, 189] on strong "planet's rocky mantles and crusts" at bounding box center [268, 189] width 188 height 14
click at [806, 286] on p "planets' rocky mantels and crusts" at bounding box center [828, 285] width 174 height 17
click at [325, 224] on div "Deep within rocky, terrestrial planets - including Earth - scientists infer the…" at bounding box center [346, 368] width 653 height 407
click at [749, 226] on p "LEAVE AS WRITTEN" at bounding box center [803, 229] width 124 height 17
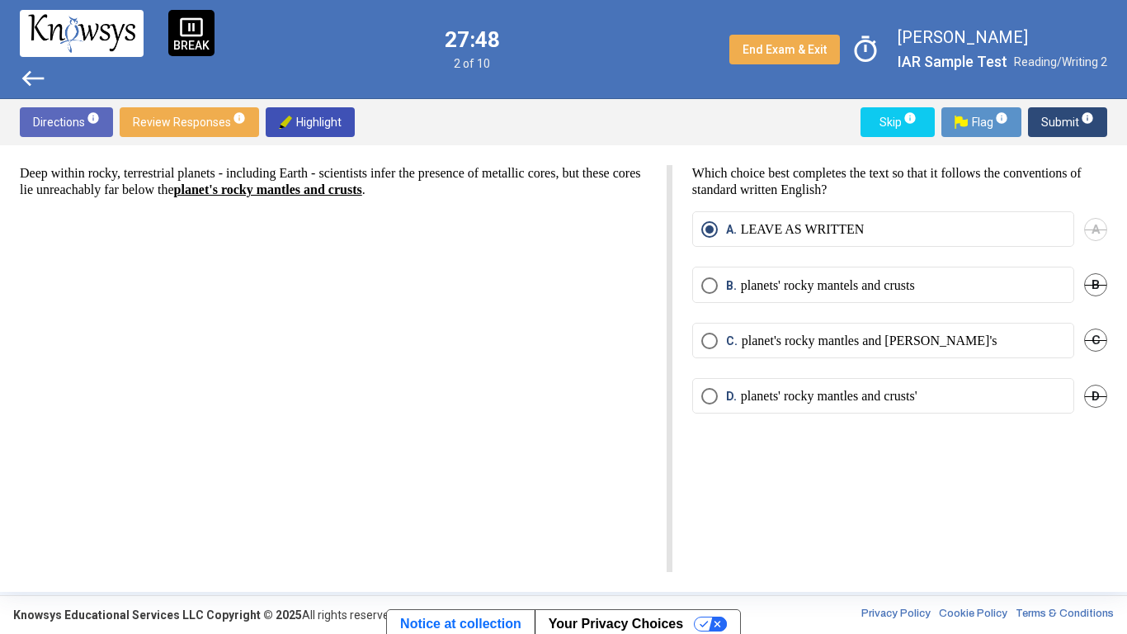
click at [786, 241] on mat-radio-button "A. LEAVE AS WRITTEN" at bounding box center [883, 228] width 382 height 35
click at [1052, 127] on span "Submit info" at bounding box center [1068, 122] width 53 height 30
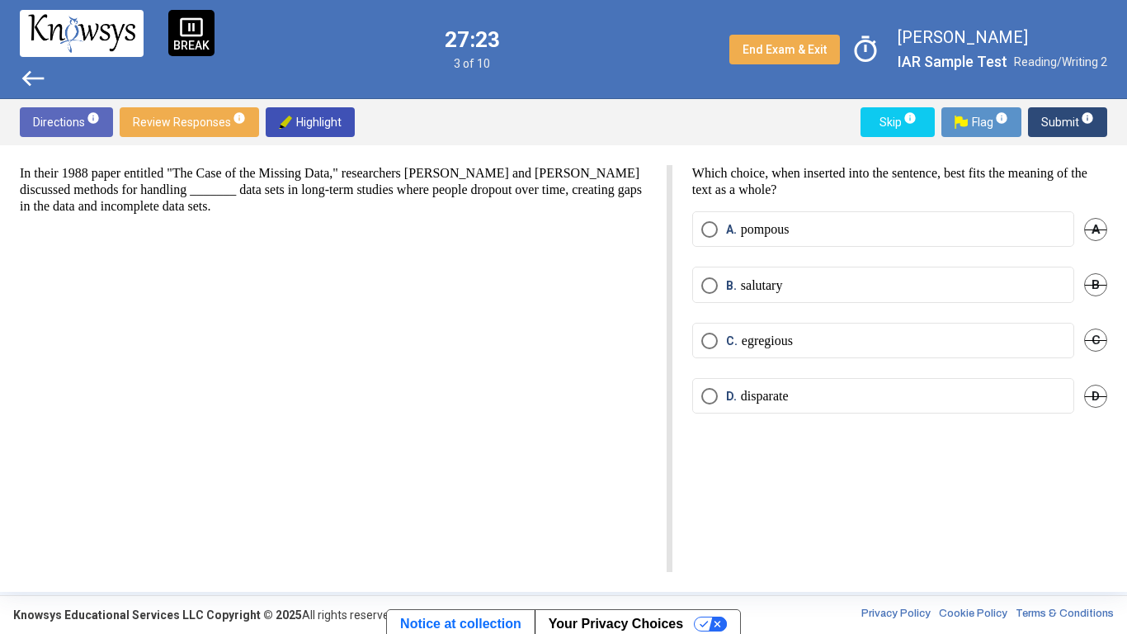
click at [877, 349] on mat-radio-button "C. egregious" at bounding box center [883, 340] width 382 height 35
click at [851, 330] on mat-radio-button "C. egregious" at bounding box center [883, 340] width 382 height 35
click at [853, 339] on label "C. egregious" at bounding box center [884, 341] width 364 height 17
click at [1056, 123] on span "Submit info" at bounding box center [1068, 122] width 53 height 30
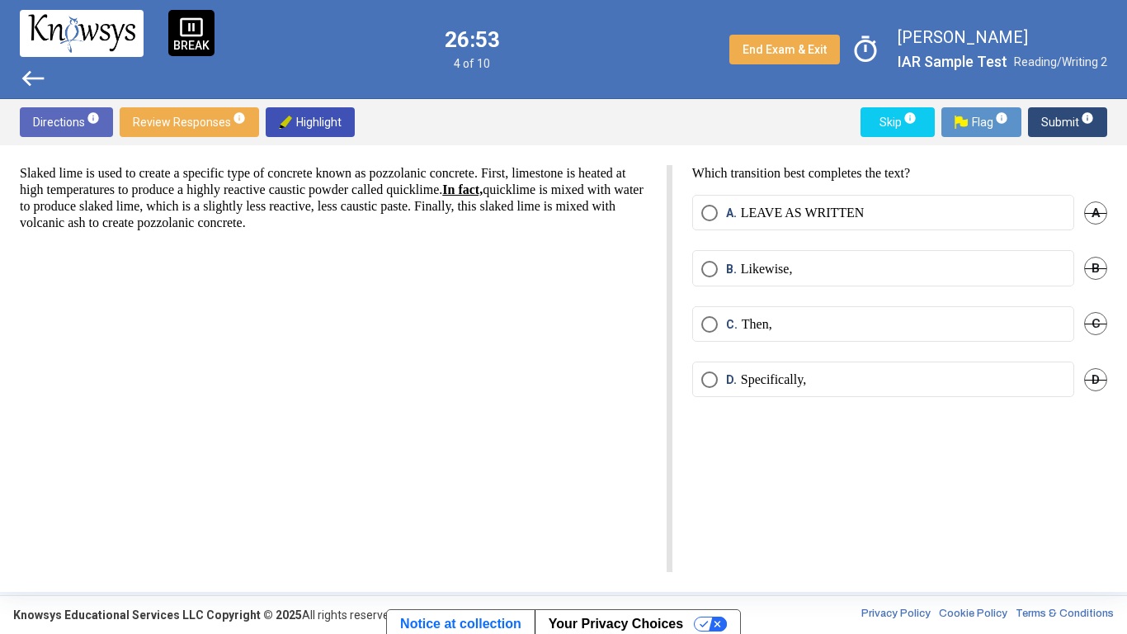
click at [793, 275] on p "Likewise," at bounding box center [767, 269] width 52 height 17
click at [850, 392] on mat-radio-button "D. Specifically," at bounding box center [883, 379] width 382 height 35
click at [834, 377] on label "D. Specifically," at bounding box center [884, 379] width 364 height 17
click at [1057, 128] on span "Submit info" at bounding box center [1068, 122] width 53 height 30
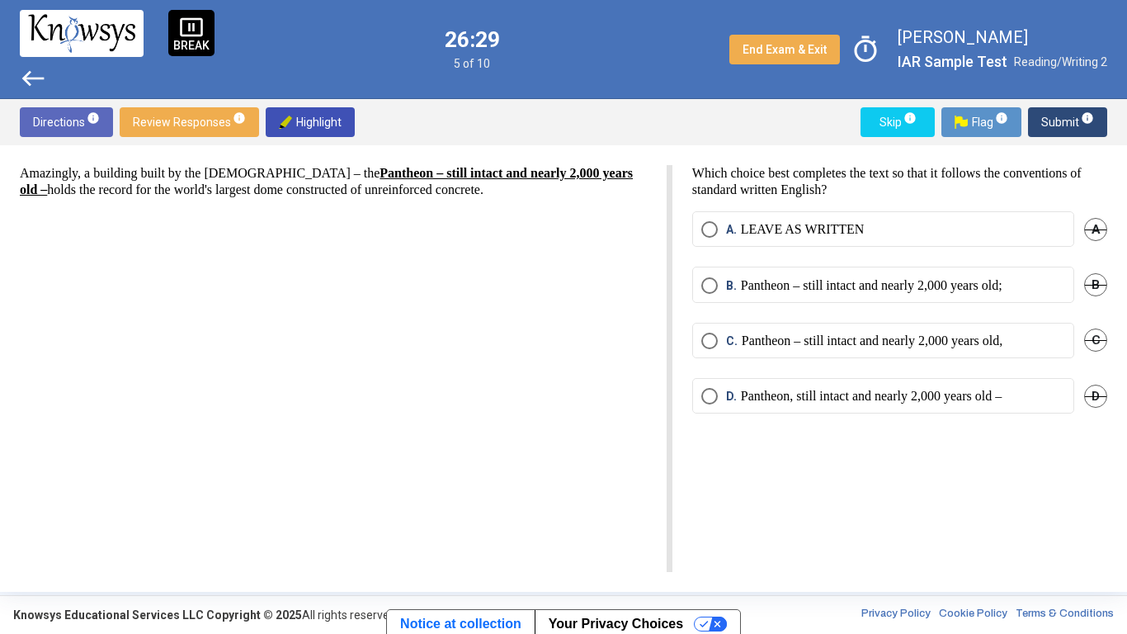
click at [169, 166] on p "Amazingly, a building built by the [DEMOGRAPHIC_DATA] – the Pantheon – still in…" at bounding box center [333, 181] width 627 height 33
click at [215, 214] on div "Amazingly, a building built by the [DEMOGRAPHIC_DATA] – the Pantheon – still in…" at bounding box center [346, 368] width 653 height 407
click at [849, 191] on p "Which choice best completes the text so that it follows the conventions of stan…" at bounding box center [899, 181] width 415 height 33
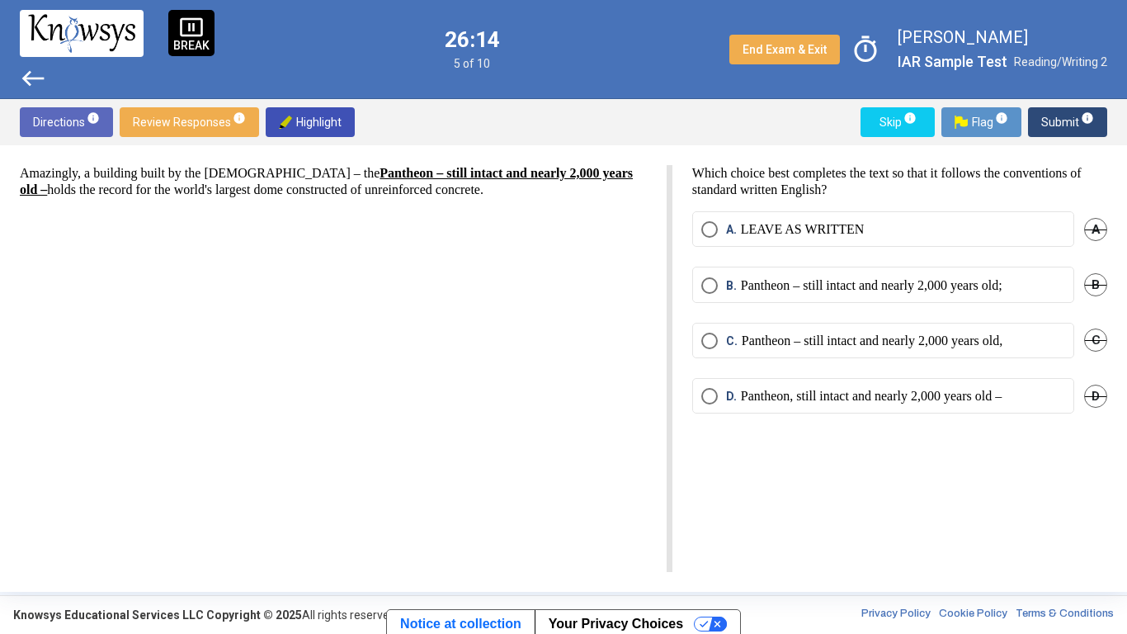
click at [849, 191] on p "Which choice best completes the text so that it follows the conventions of stan…" at bounding box center [899, 181] width 415 height 33
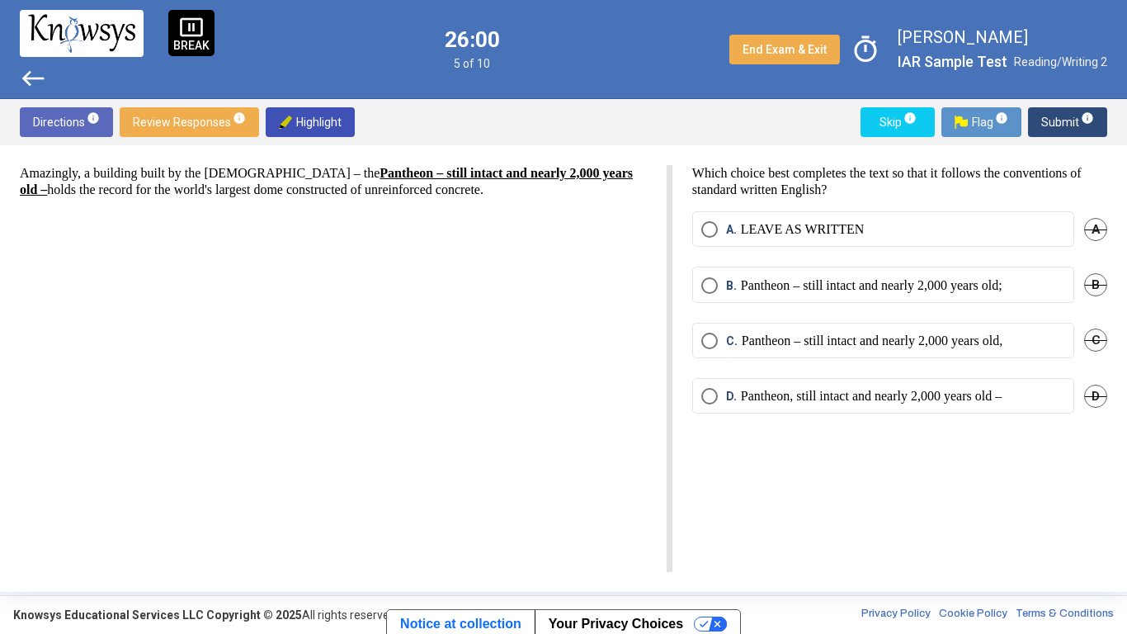
click at [423, 193] on p "Amazingly, a building built by the [DEMOGRAPHIC_DATA] – the Pantheon – still in…" at bounding box center [333, 181] width 627 height 33
click at [468, 205] on div "Amazingly, a building built by the [DEMOGRAPHIC_DATA] – the Pantheon – still in…" at bounding box center [346, 368] width 653 height 407
click at [943, 350] on mat-radio-button "C. Pantheon – still intact and nearly 2,000 years old," at bounding box center [883, 340] width 382 height 35
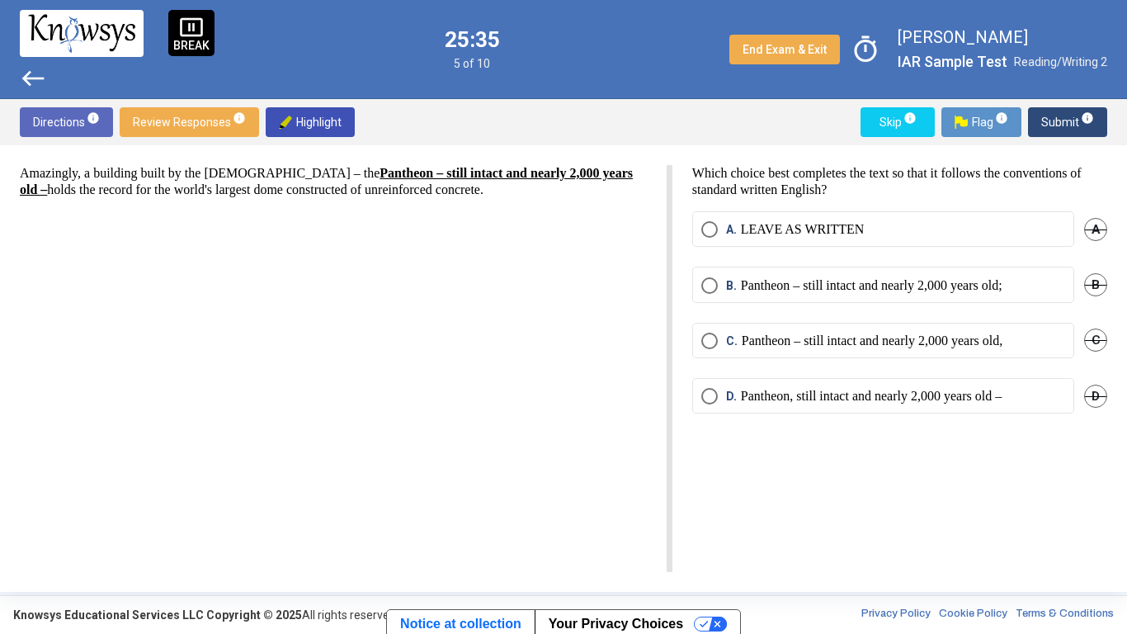
click at [946, 337] on p "Pantheon – still intact and nearly 2,000 years old," at bounding box center [872, 341] width 261 height 17
click at [981, 292] on p "Pantheon – still intact and nearly 2,000 years old;" at bounding box center [872, 285] width 262 height 17
click at [945, 330] on mat-radio-button "C. Pantheon – still intact and nearly 2,000 years old," at bounding box center [883, 340] width 382 height 35
click at [937, 357] on mat-radio-button "C. Pantheon – still intact and nearly 2,000 years old," at bounding box center [883, 340] width 382 height 35
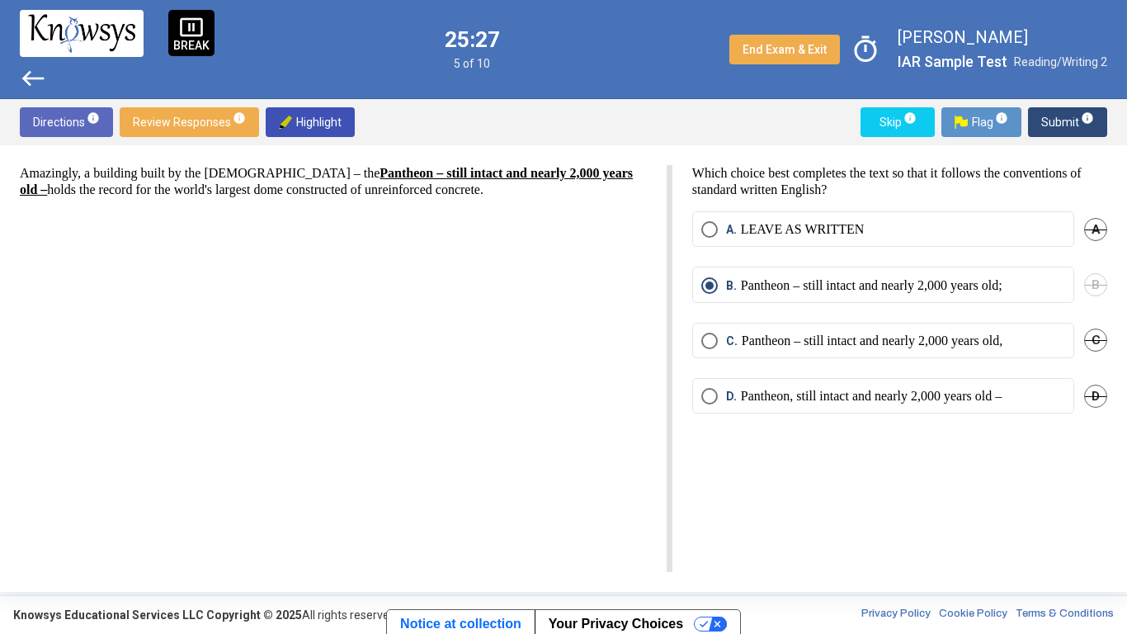
click at [931, 345] on p "Pantheon – still intact and nearly 2,000 years old," at bounding box center [872, 341] width 261 height 17
click at [1050, 126] on span "Submit info" at bounding box center [1068, 122] width 53 height 30
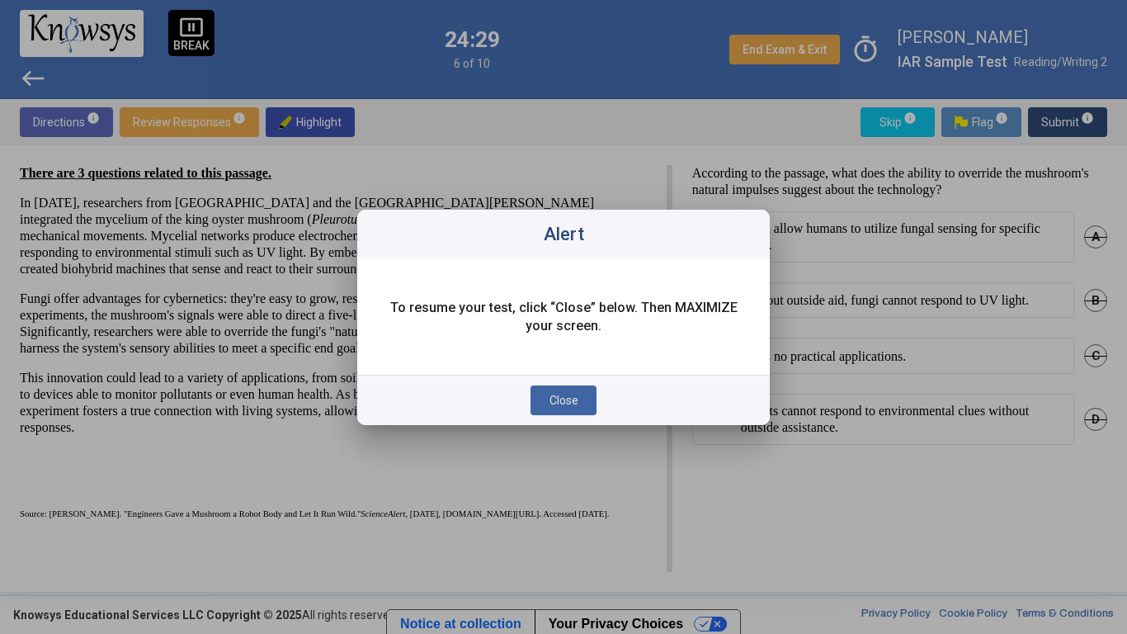
click at [562, 394] on span "Close" at bounding box center [564, 400] width 29 height 13
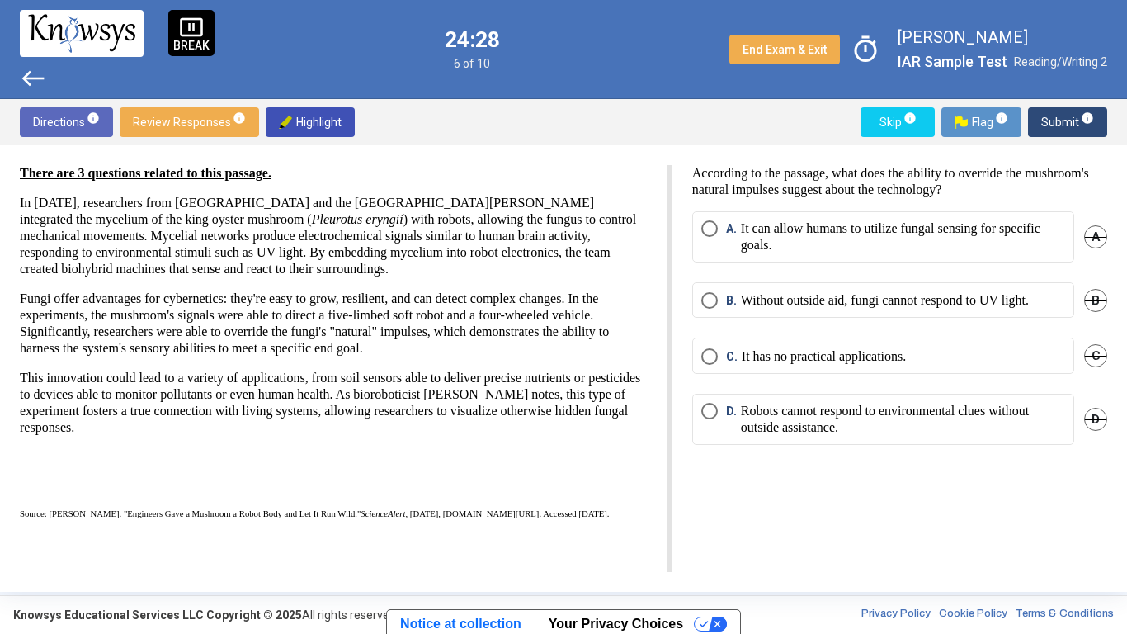
click at [742, 351] on p "It has no practical applications." at bounding box center [824, 356] width 164 height 17
click at [746, 434] on p "Robots cannot respond to environmental clues without outside assistance." at bounding box center [903, 419] width 324 height 33
click at [737, 346] on mat-radio-button "C. It has no practical applications." at bounding box center [883, 355] width 382 height 35
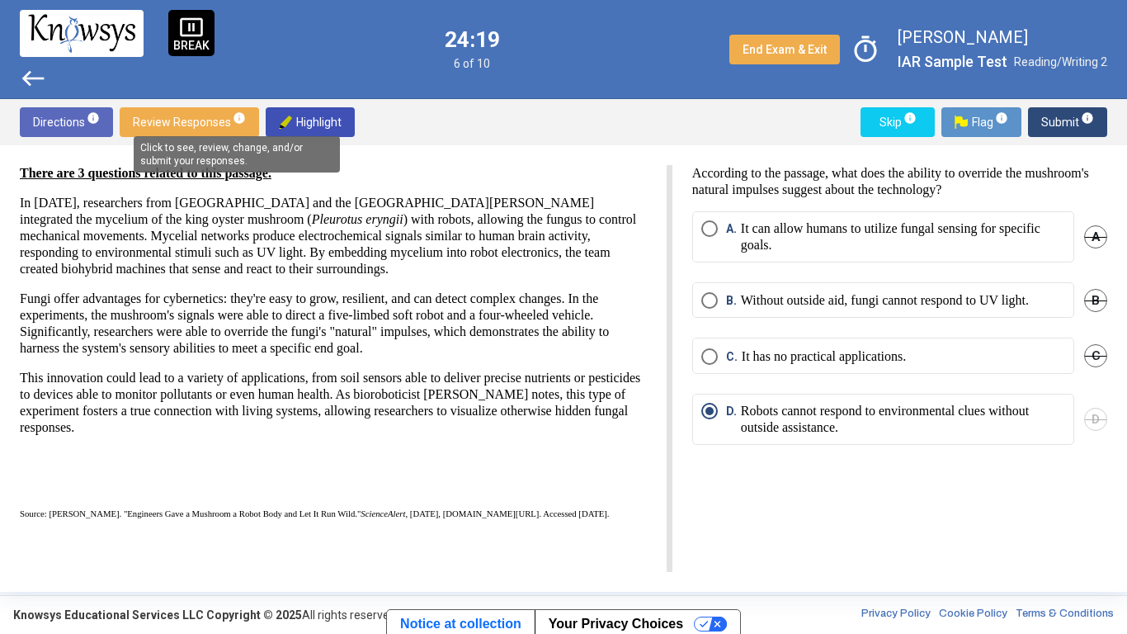
click at [155, 127] on mat-tooltip-component "Click to see, review, change, and/or submit your responses." at bounding box center [236, 154] width 229 height 59
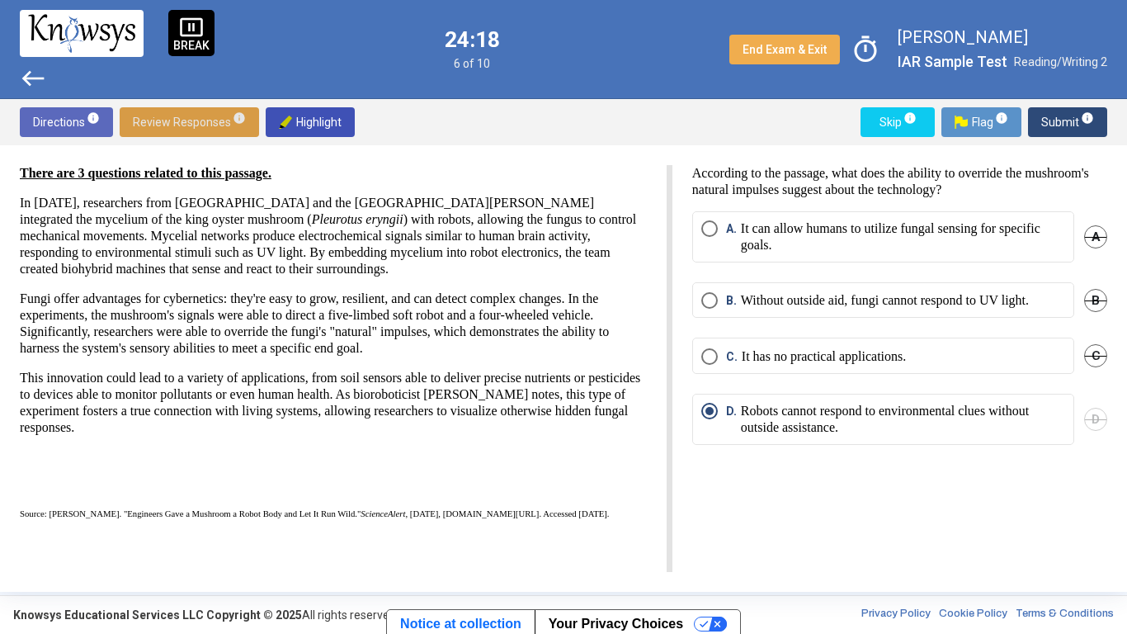
click at [210, 116] on span "Review Responses info" at bounding box center [189, 122] width 113 height 30
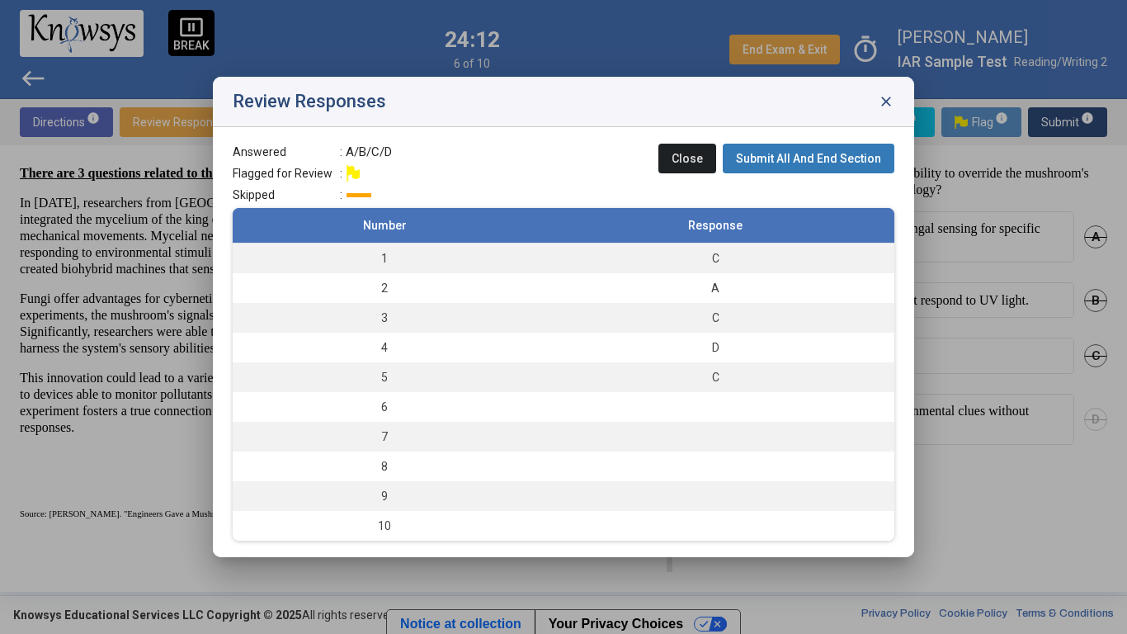
click at [891, 88] on div "Review Responses close" at bounding box center [564, 102] width 702 height 50
click at [886, 99] on span "close" at bounding box center [886, 101] width 17 height 17
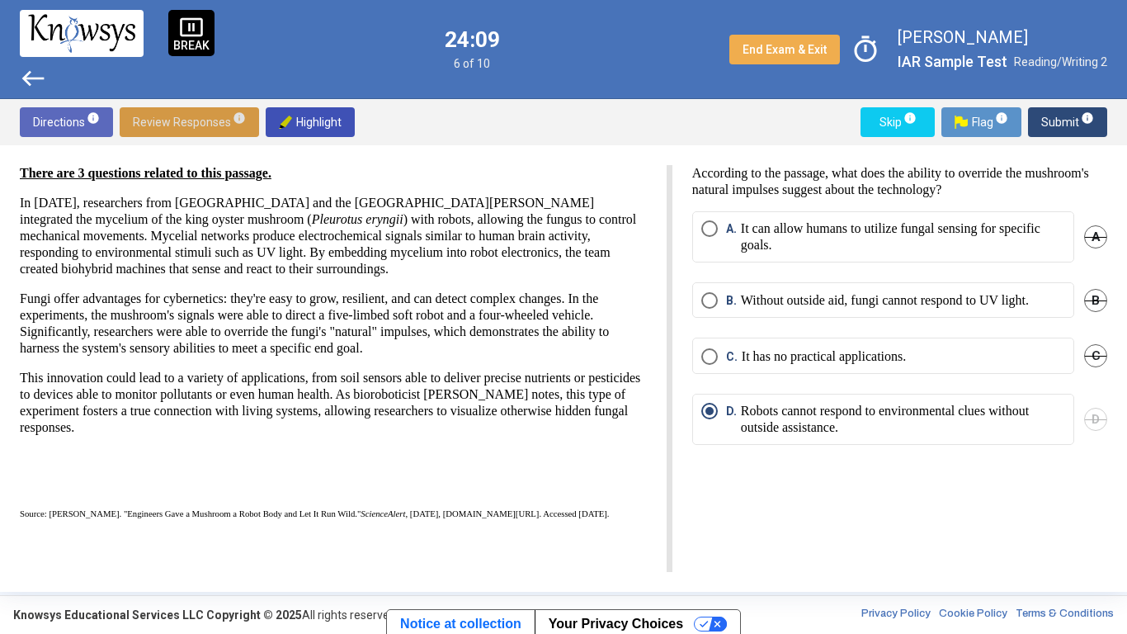
click at [1044, 113] on span "Submit info" at bounding box center [1068, 122] width 53 height 30
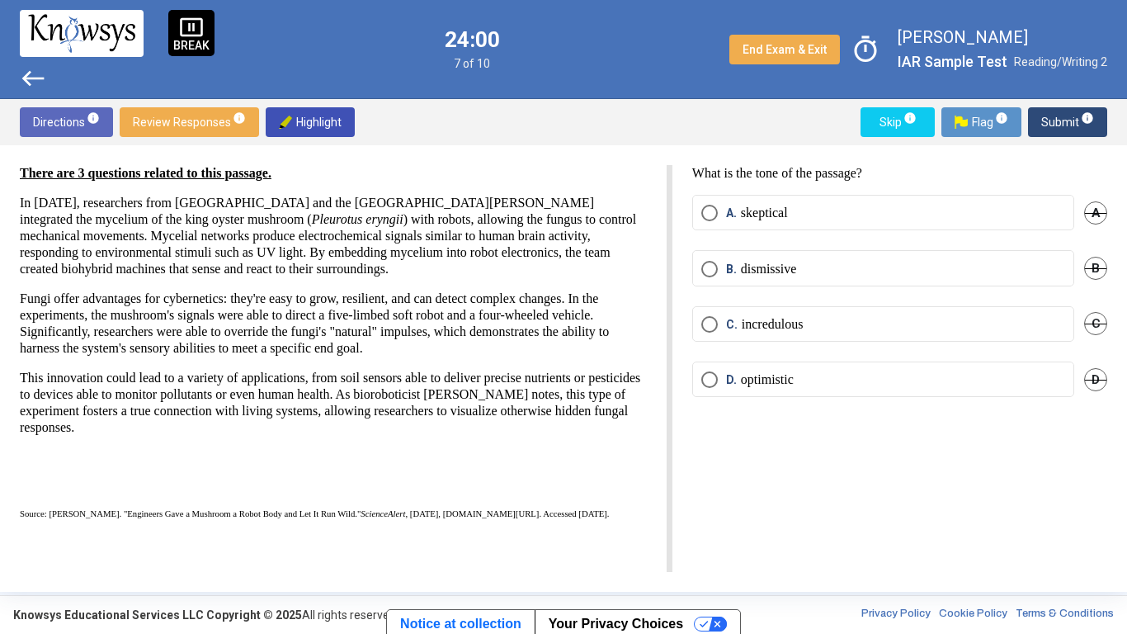
click at [796, 366] on mat-radio-button "D. optimistic" at bounding box center [883, 379] width 382 height 35
click at [710, 367] on mat-radio-button "D. optimistic" at bounding box center [883, 379] width 382 height 35
click at [714, 375] on span "Select an option" at bounding box center [710, 379] width 17 height 17
click at [1053, 117] on span "Submit info" at bounding box center [1068, 122] width 53 height 30
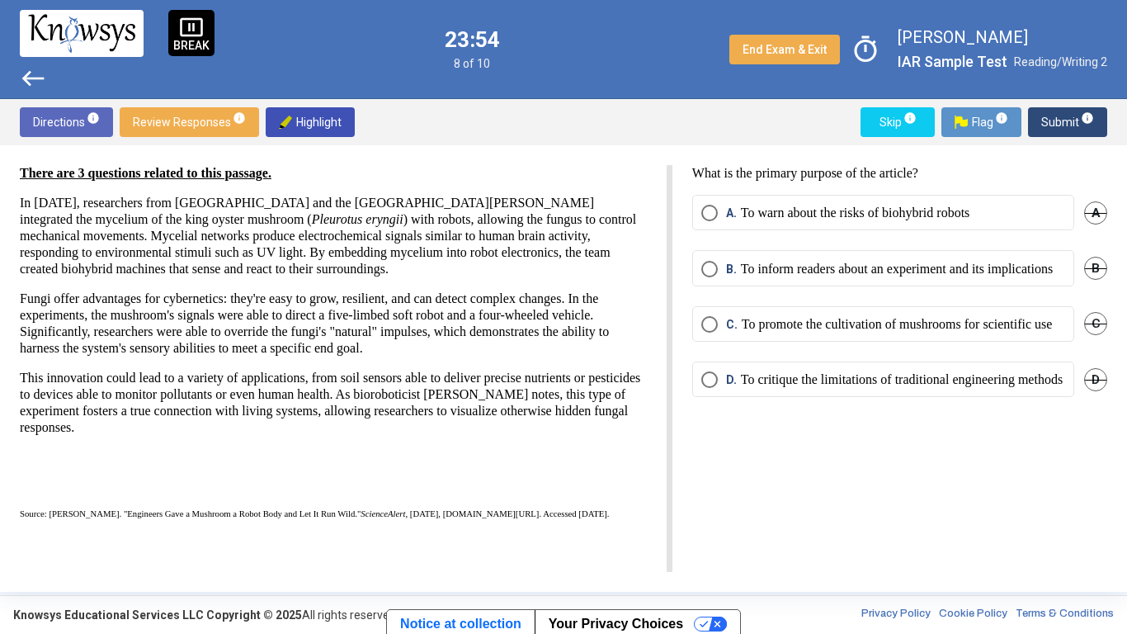
click at [914, 277] on p "To inform readers about an experiment and its implications" at bounding box center [897, 269] width 312 height 17
click at [1063, 111] on span "Submit info" at bounding box center [1068, 122] width 53 height 30
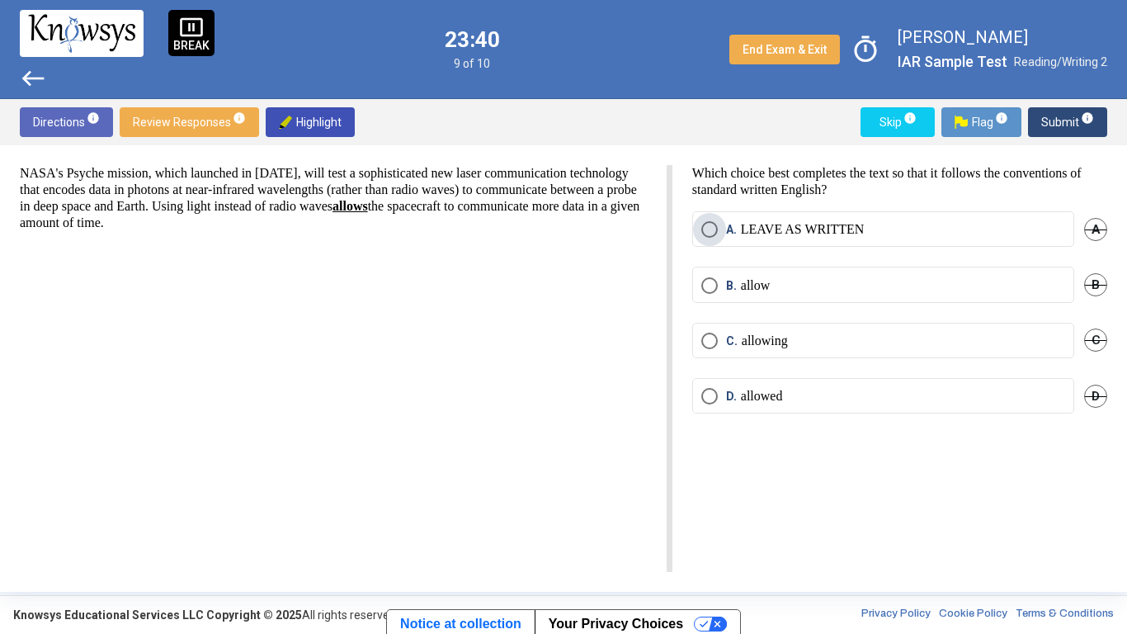
click at [884, 235] on label "A. LEAVE AS WRITTEN" at bounding box center [884, 229] width 364 height 17
click at [837, 290] on label "B. allow" at bounding box center [884, 285] width 364 height 17
click at [1055, 121] on span "Submit info" at bounding box center [1068, 122] width 53 height 30
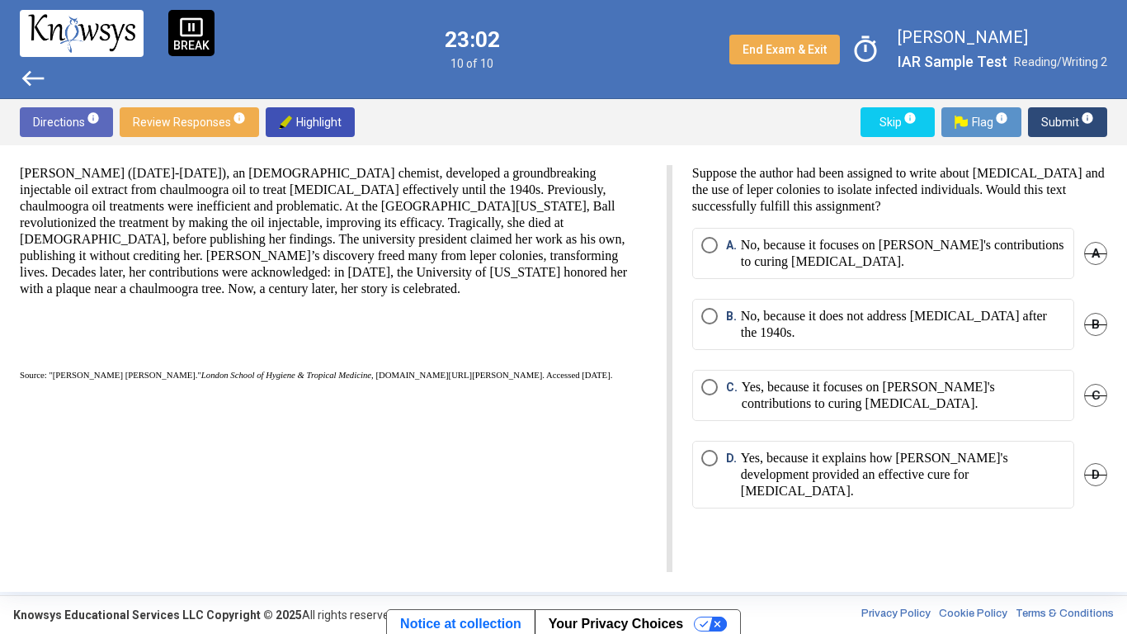
click at [890, 458] on p "Yes, because it explains how [PERSON_NAME]'s development provided an effective …" at bounding box center [903, 475] width 324 height 50
click at [1070, 118] on span "Submit info" at bounding box center [1068, 122] width 53 height 30
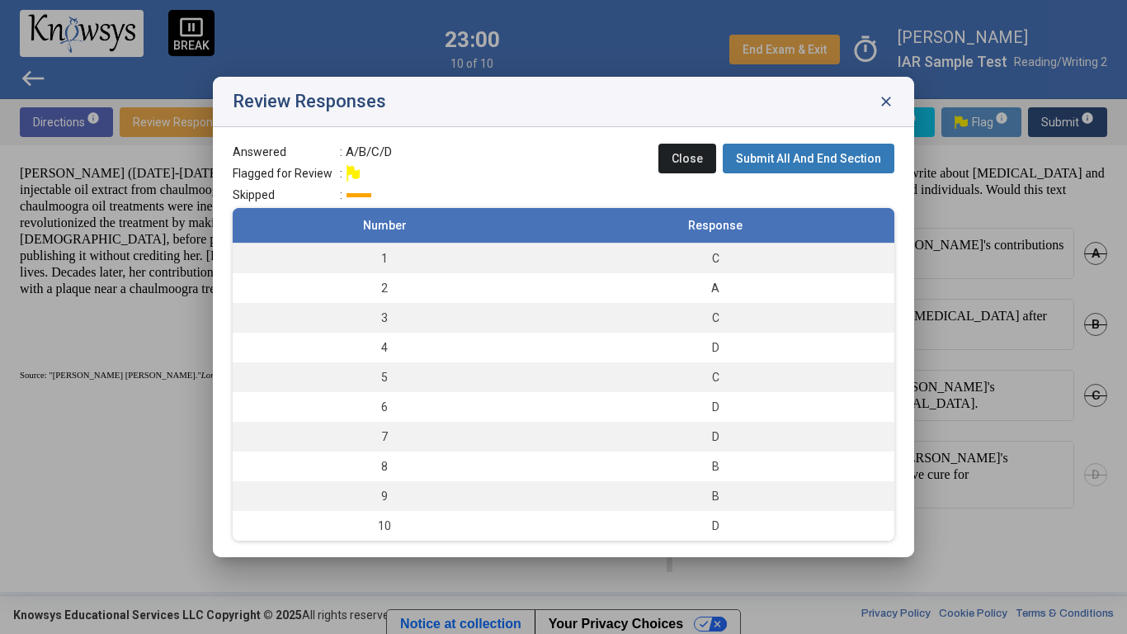
click at [813, 157] on span "Submit All And End Section" at bounding box center [808, 158] width 145 height 13
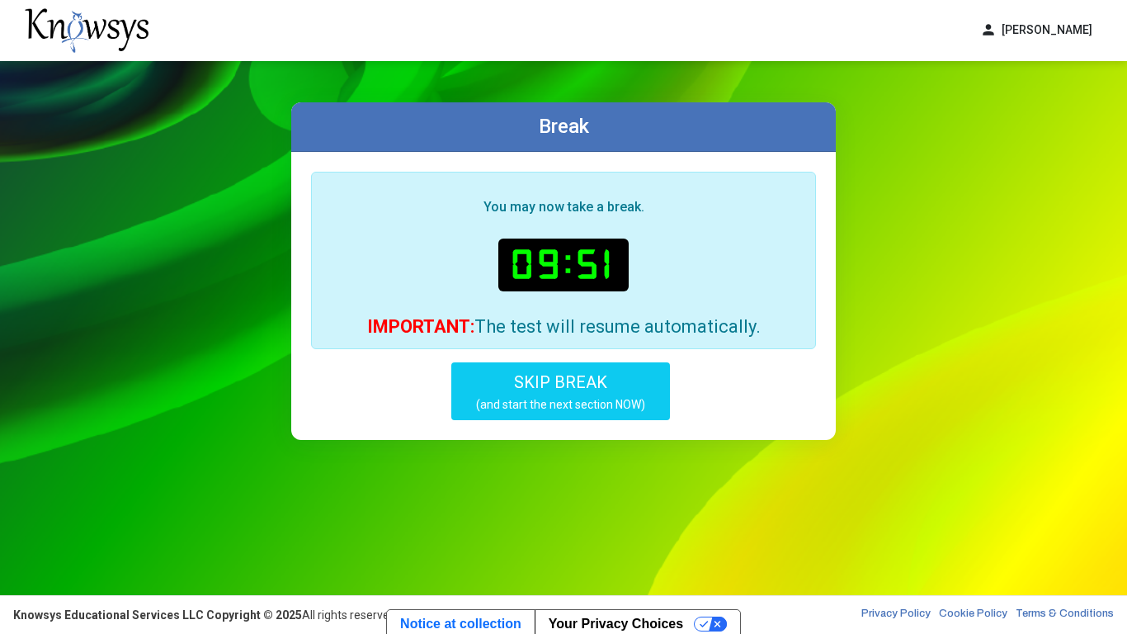
click at [1047, 30] on button "person [PERSON_NAME]" at bounding box center [1037, 30] width 132 height 27
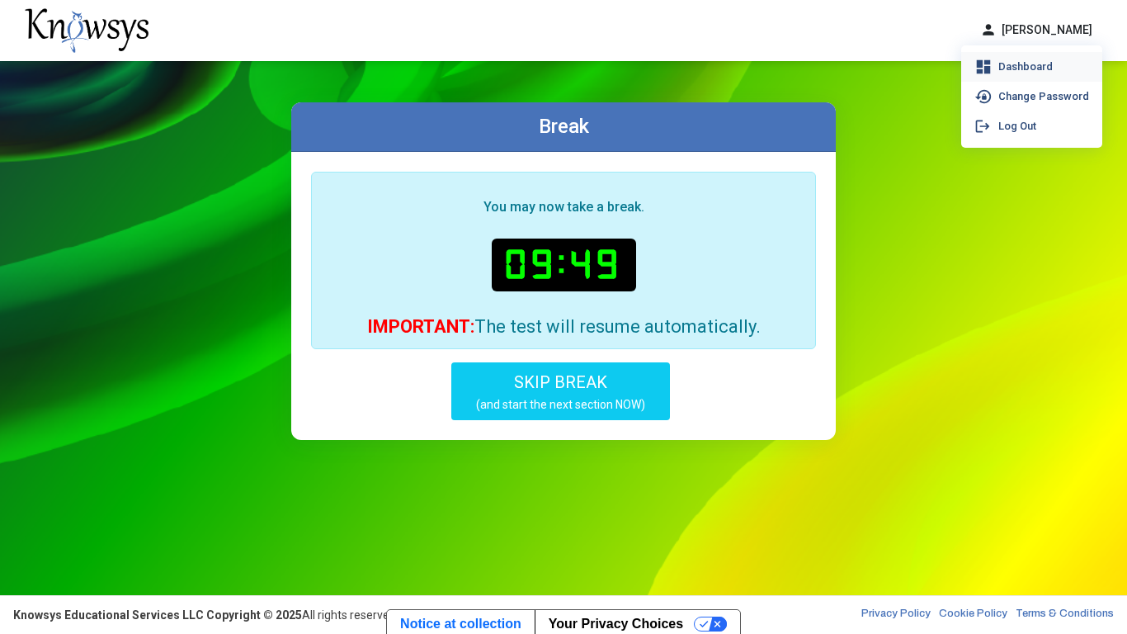
click at [1028, 68] on span "Dashboard" at bounding box center [1026, 66] width 54 height 13
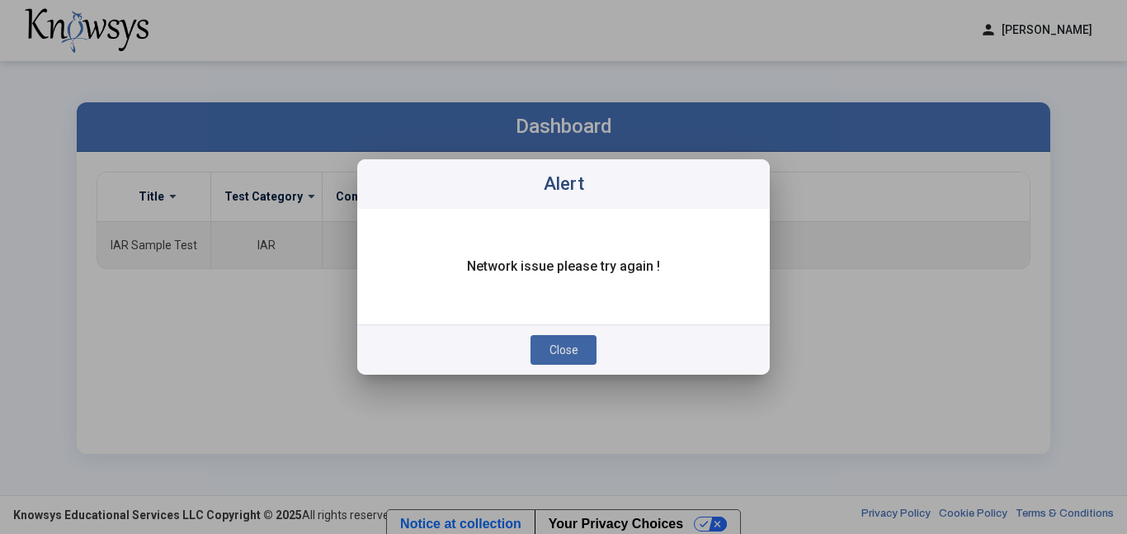
click at [565, 358] on button "Close" at bounding box center [564, 350] width 66 height 30
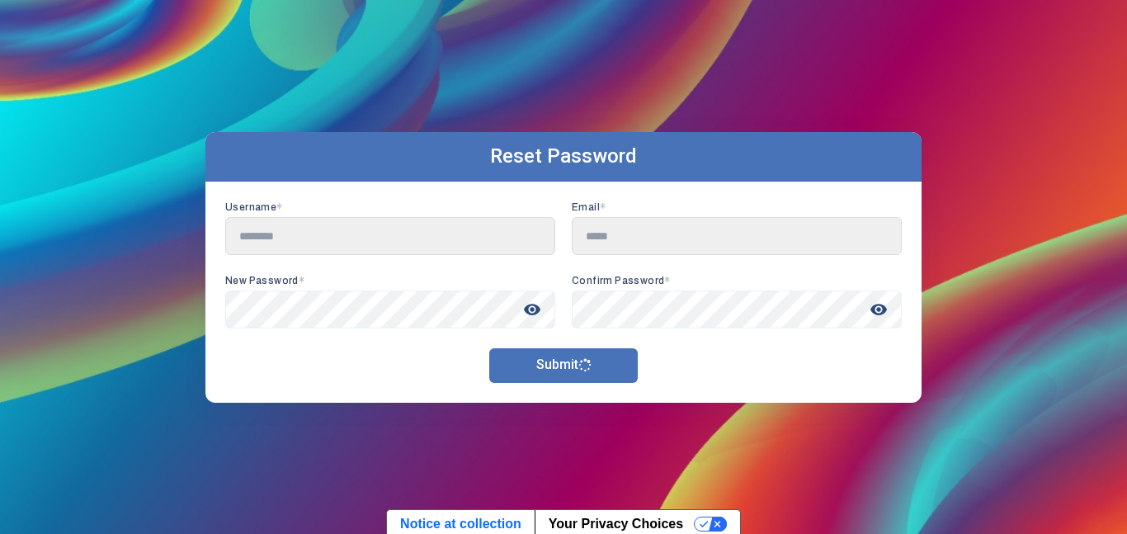
type input "**********"
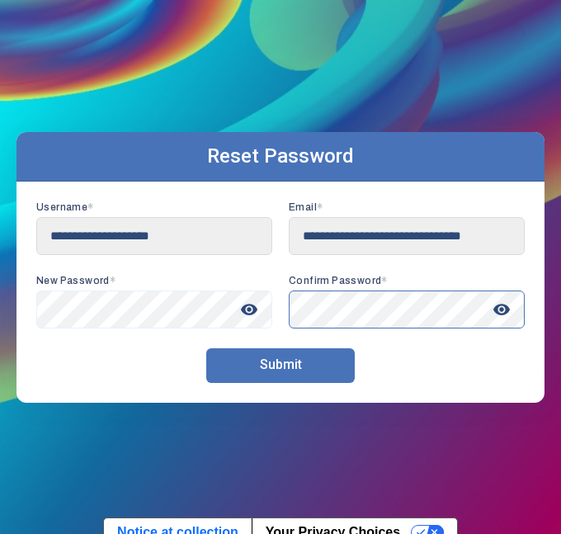
click at [206, 348] on button "Submit" at bounding box center [280, 365] width 149 height 35
